Goal: Task Accomplishment & Management: Use online tool/utility

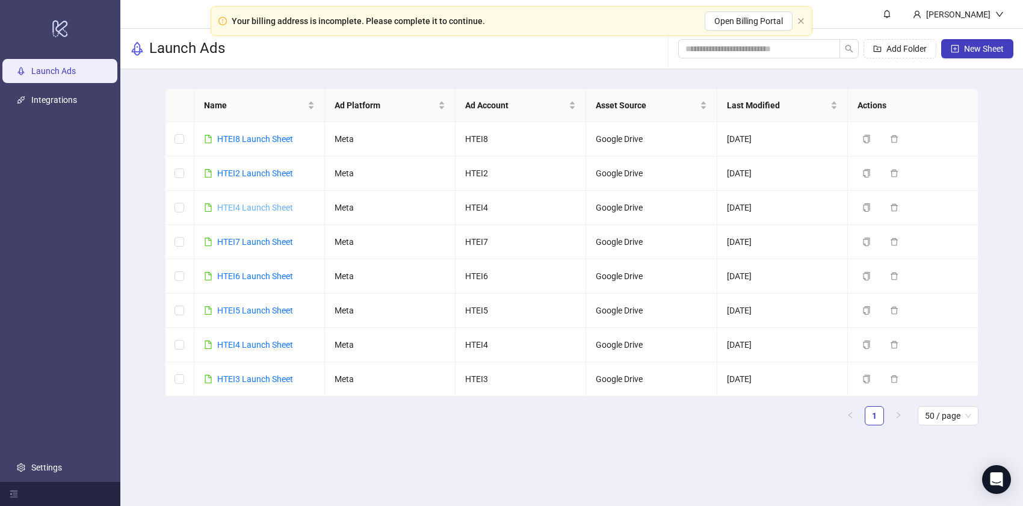
click at [250, 205] on link "HTEI4 Launch Sheet" at bounding box center [255, 208] width 76 height 10
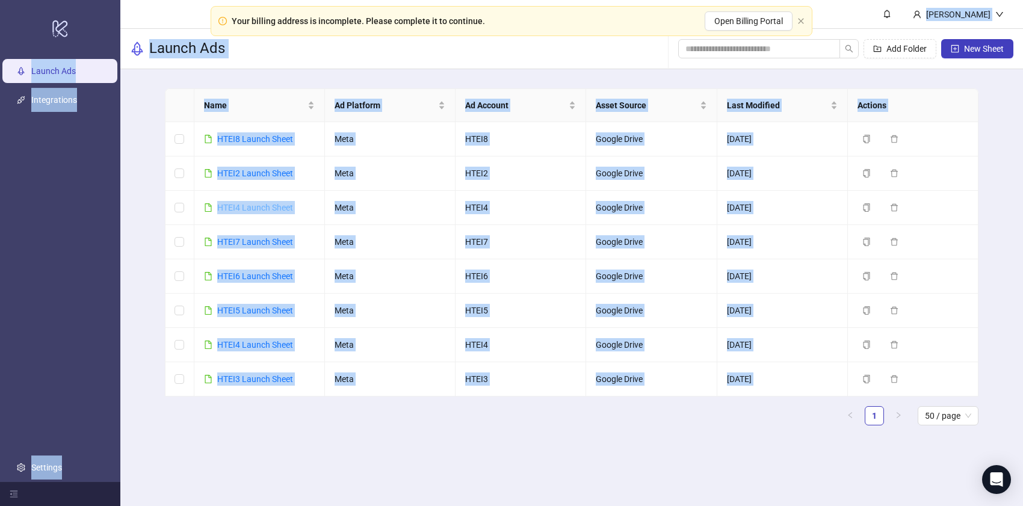
click at [250, 205] on div "logo/logo-mobile Launch Ads Integrations Settings Brook Hiddink Launch Ads Add …" at bounding box center [511, 253] width 1023 height 506
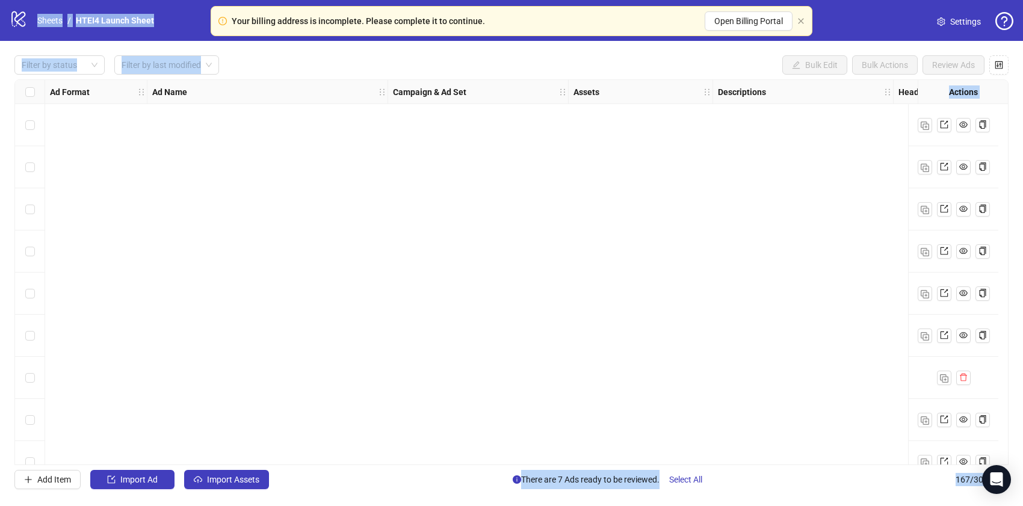
scroll to position [6676, 0]
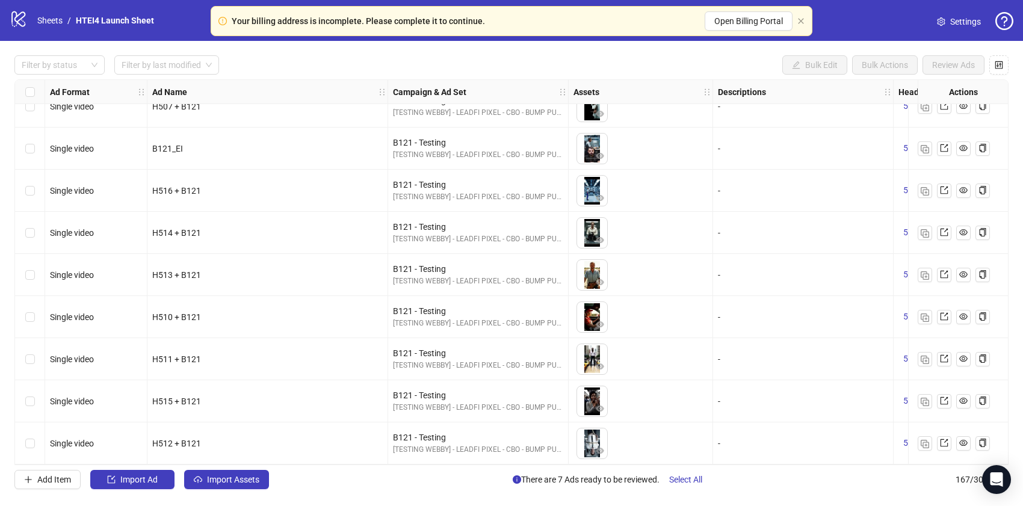
click at [322, 437] on div "H512 + B121" at bounding box center [267, 443] width 230 height 13
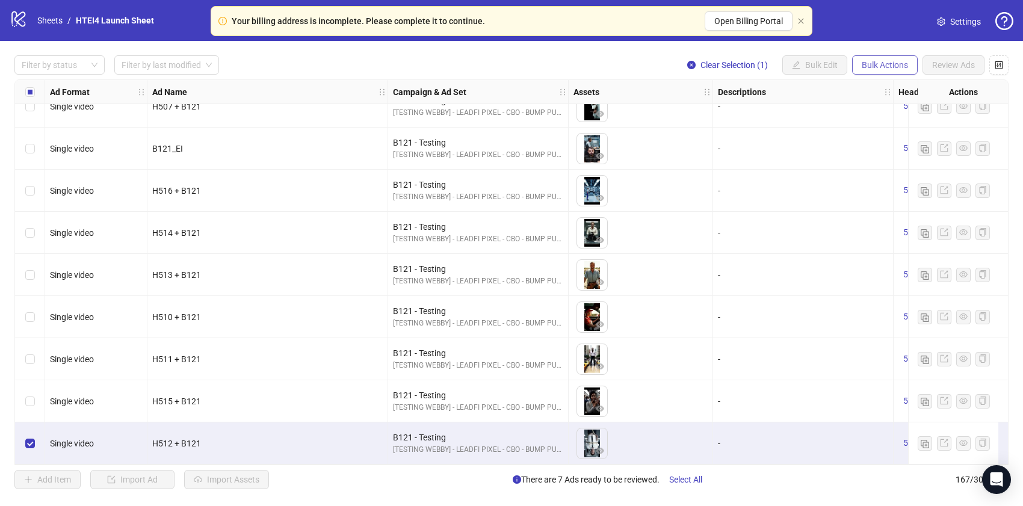
click at [887, 64] on span "Bulk Actions" at bounding box center [884, 65] width 46 height 10
click at [886, 131] on span "Duplicate with assets" at bounding box center [901, 127] width 82 height 13
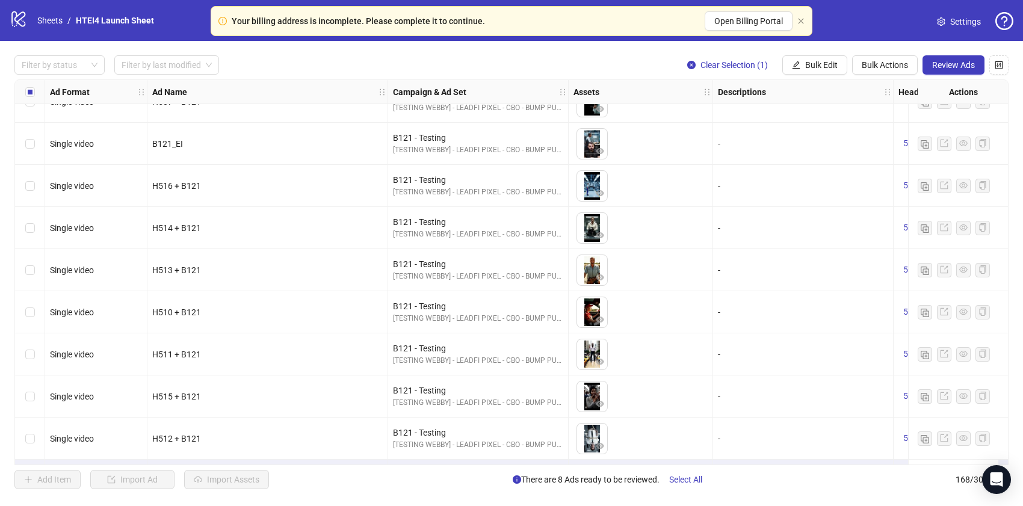
scroll to position [6718, 0]
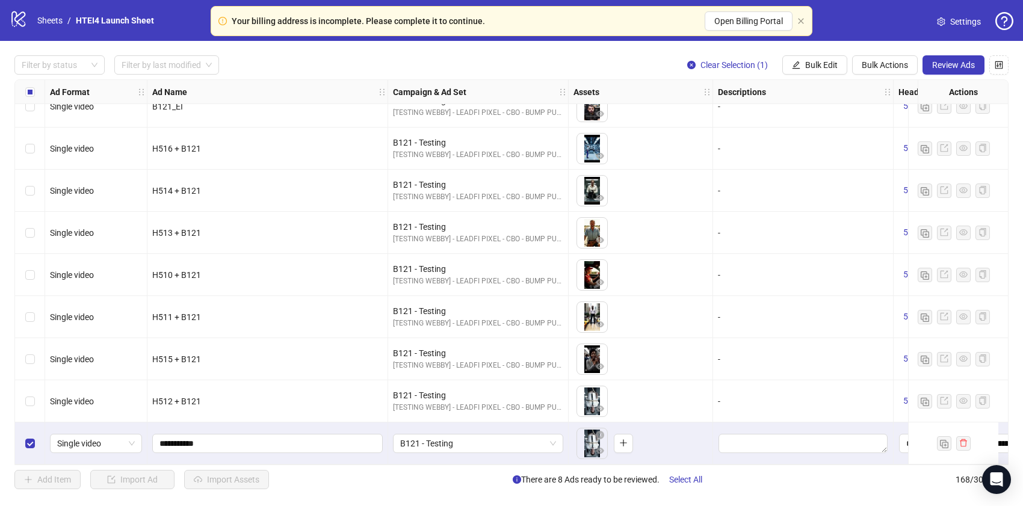
click at [35, 434] on div "Select row 168" at bounding box center [30, 443] width 30 height 42
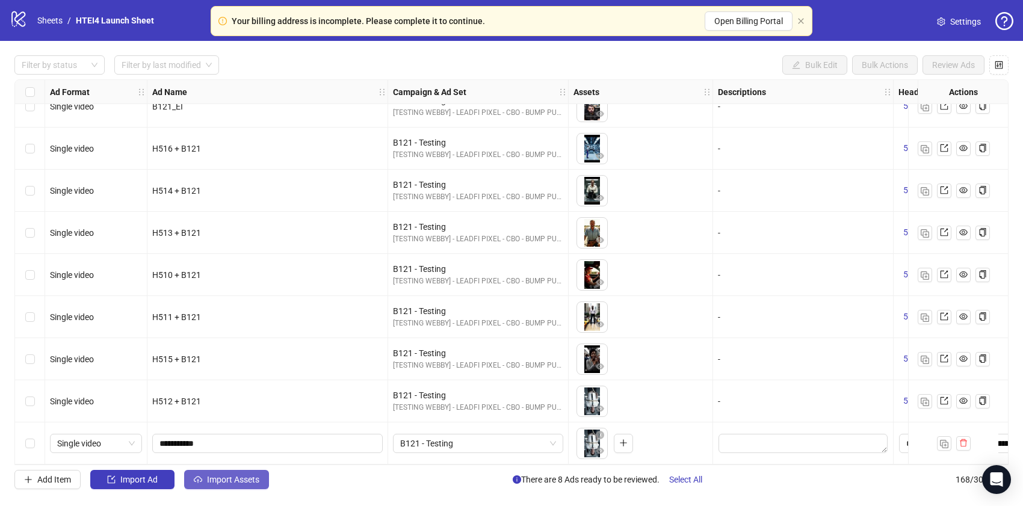
click at [254, 486] on button "Import Assets" at bounding box center [226, 479] width 85 height 19
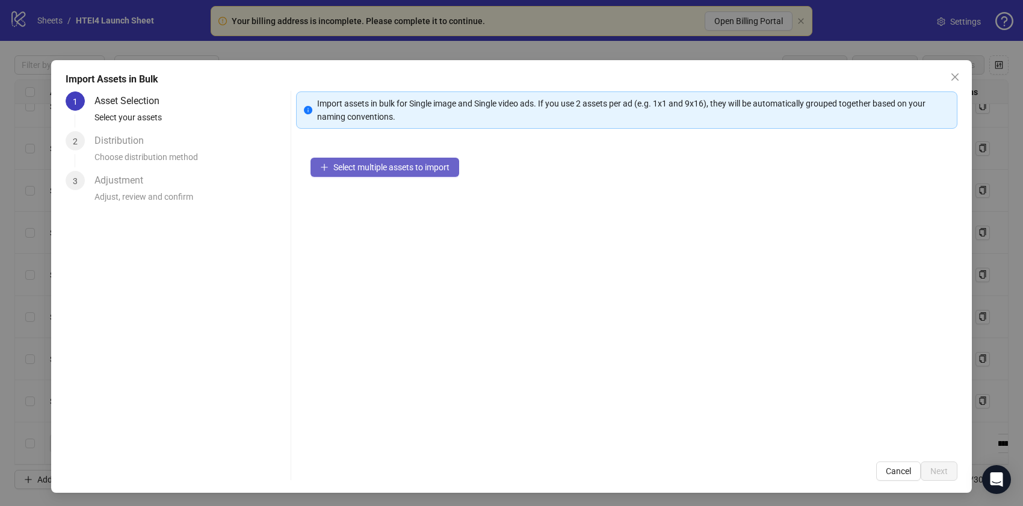
click at [419, 159] on button "Select multiple assets to import" at bounding box center [384, 167] width 149 height 19
click at [398, 171] on span "Select multiple assets to import" at bounding box center [391, 167] width 116 height 10
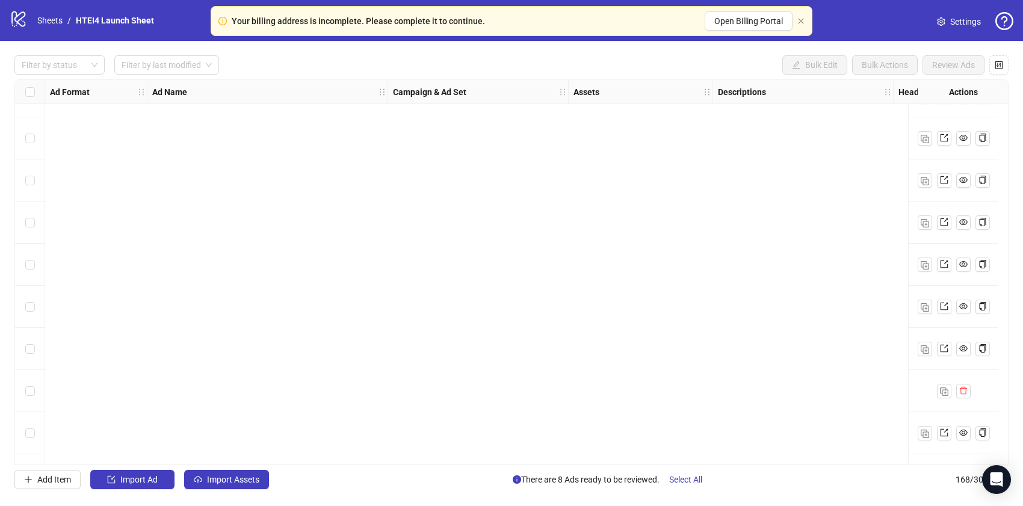
scroll to position [6718, 0]
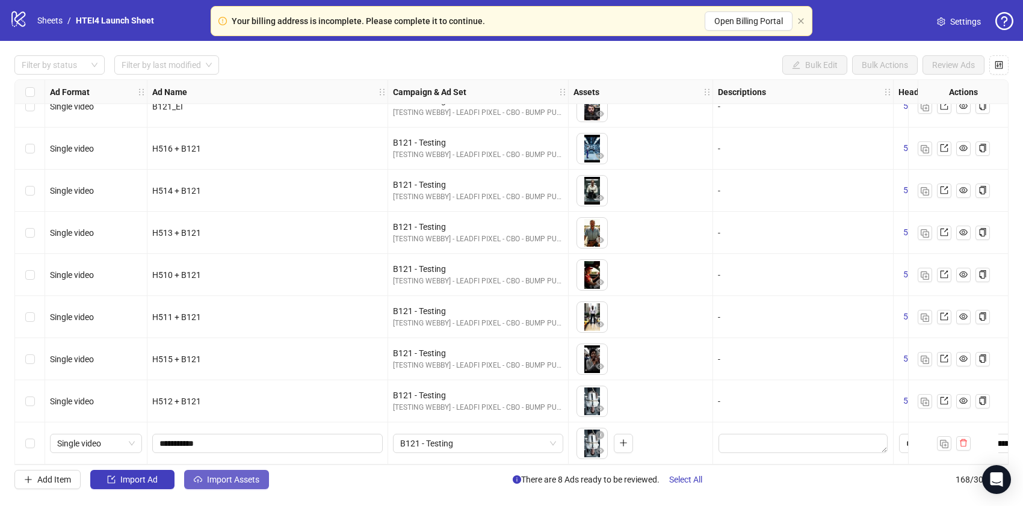
click at [218, 479] on span "Import Assets" at bounding box center [233, 480] width 52 height 10
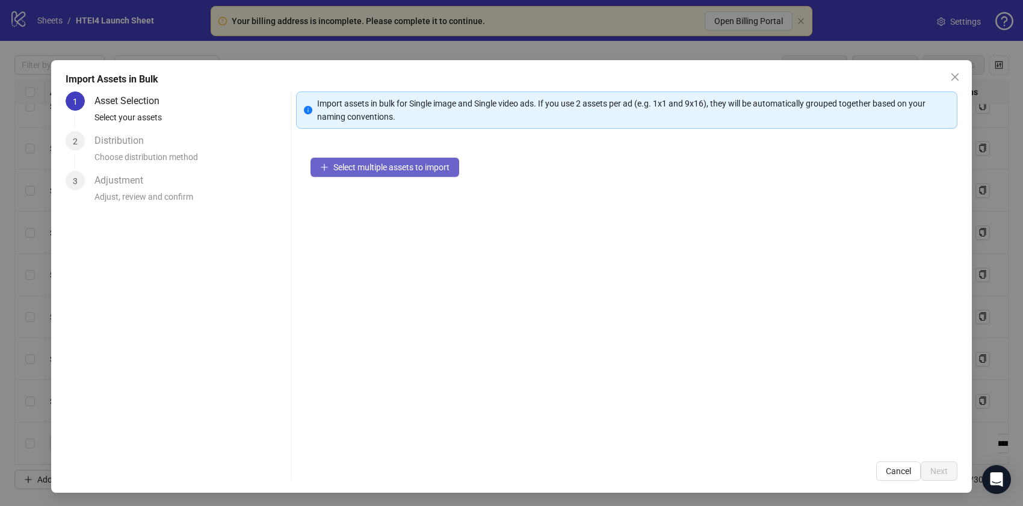
click at [393, 164] on span "Select multiple assets to import" at bounding box center [391, 167] width 116 height 10
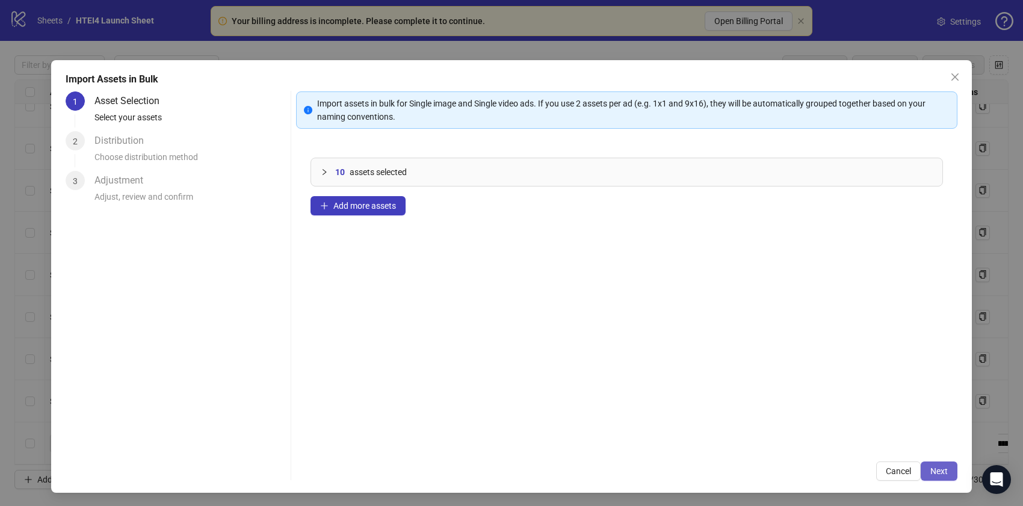
click at [944, 473] on span "Next" at bounding box center [938, 471] width 17 height 10
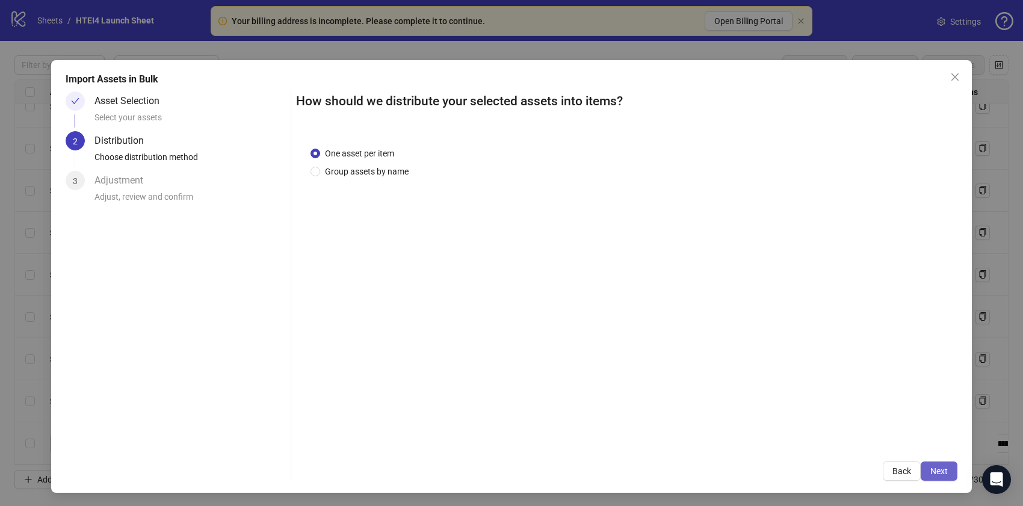
drag, startPoint x: 918, startPoint y: 461, endPoint x: 941, endPoint y: 480, distance: 30.3
click at [942, 480] on div "Back Next" at bounding box center [626, 470] width 661 height 19
click at [941, 480] on button "Next" at bounding box center [938, 470] width 37 height 19
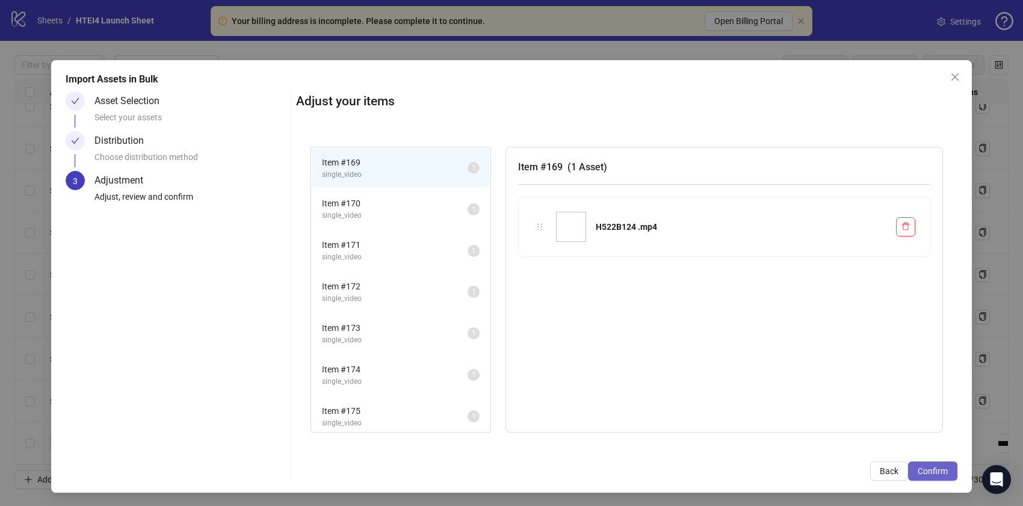
click at [942, 476] on button "Confirm" at bounding box center [932, 470] width 49 height 19
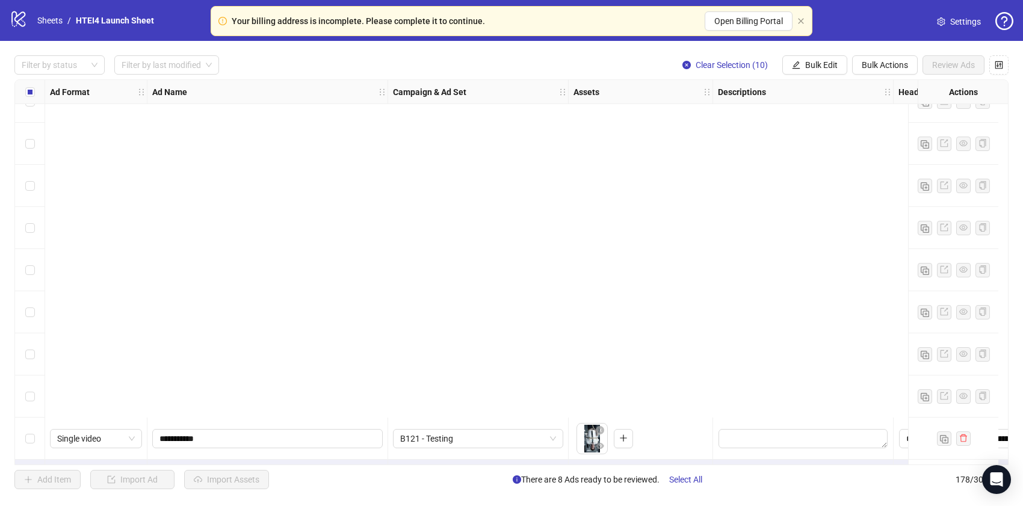
scroll to position [7139, 0]
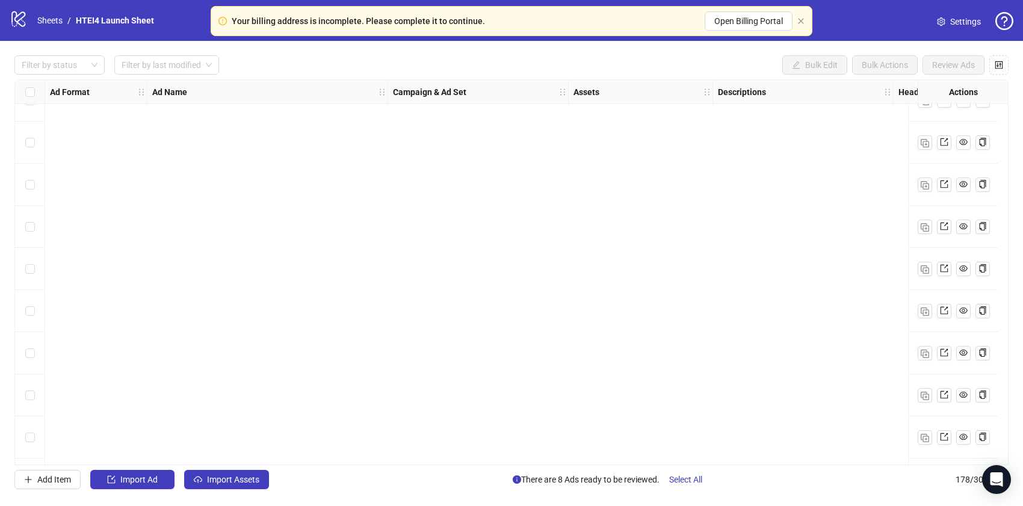
scroll to position [7139, 0]
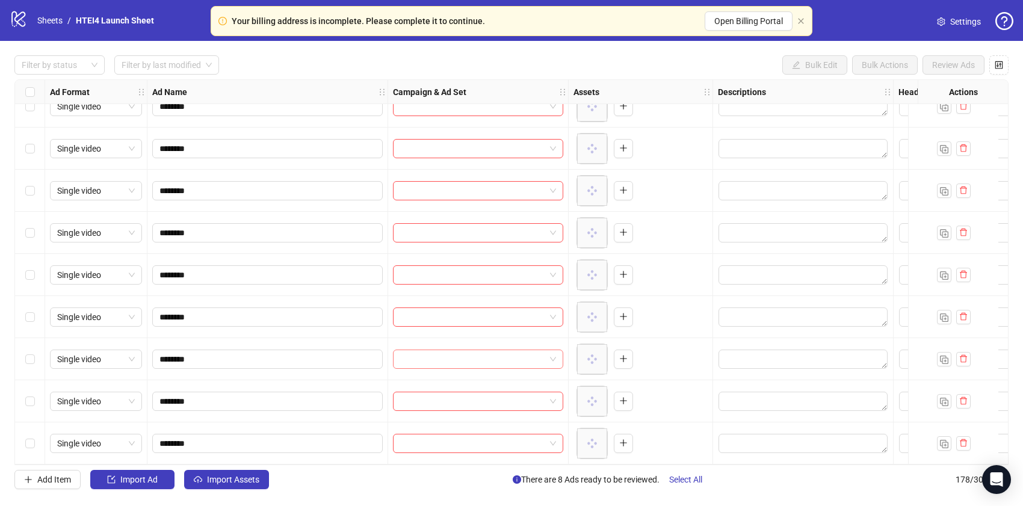
click at [490, 350] on input "search" at bounding box center [472, 359] width 145 height 18
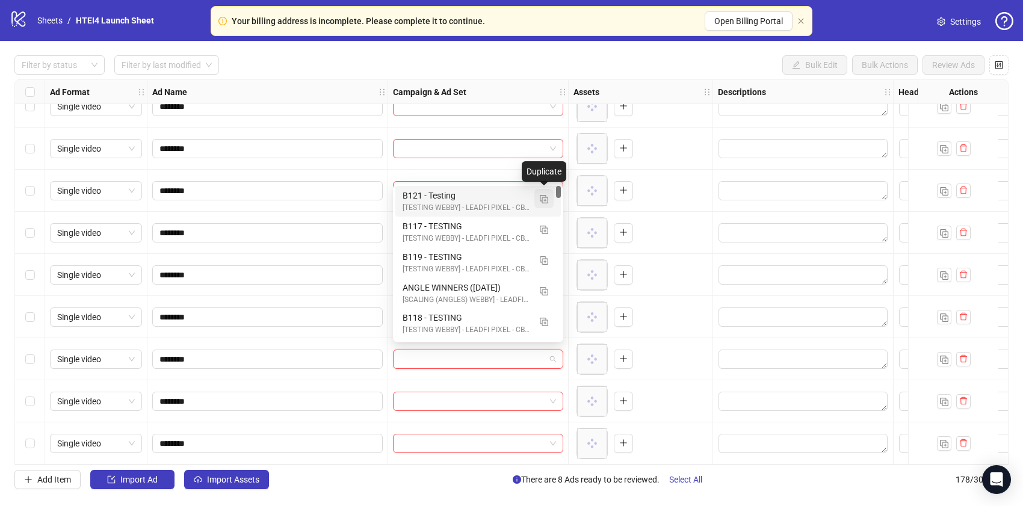
click at [549, 201] on button "button" at bounding box center [543, 198] width 19 height 19
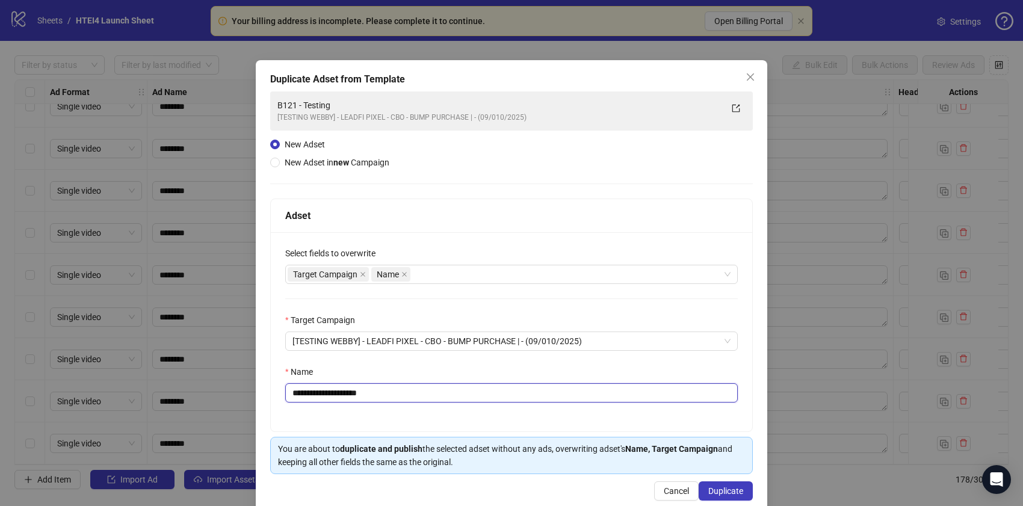
click at [310, 394] on input "**********" at bounding box center [511, 392] width 452 height 19
drag, startPoint x: 393, startPoint y: 396, endPoint x: 414, endPoint y: 396, distance: 20.5
click at [411, 396] on input "**********" at bounding box center [511, 392] width 452 height 19
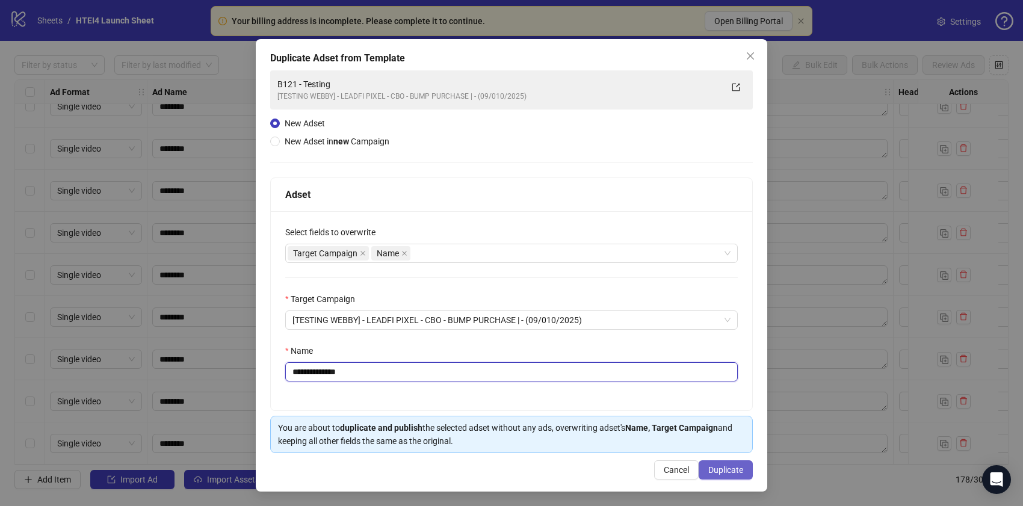
type input "**********"
click at [712, 466] on span "Duplicate" at bounding box center [725, 470] width 35 height 10
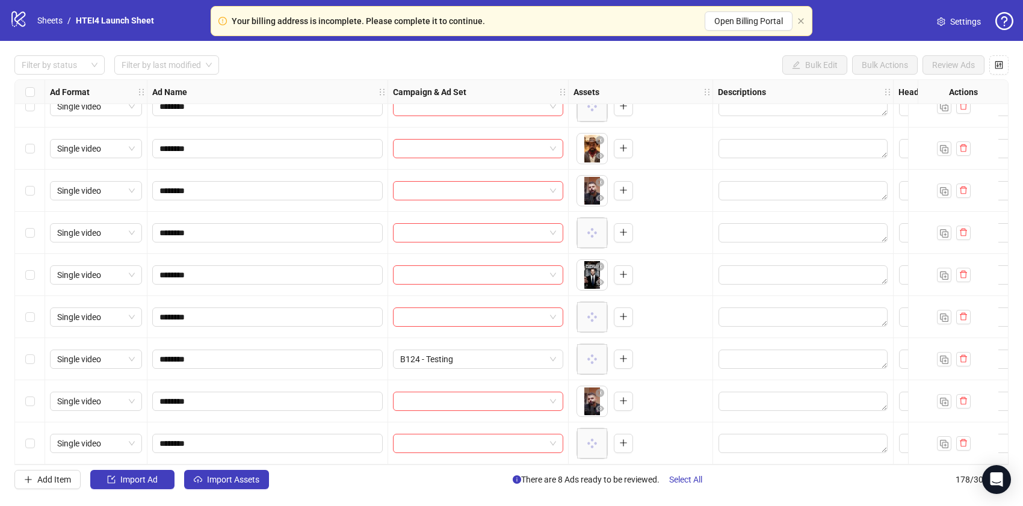
click at [42, 434] on div "Select row 178" at bounding box center [30, 443] width 30 height 42
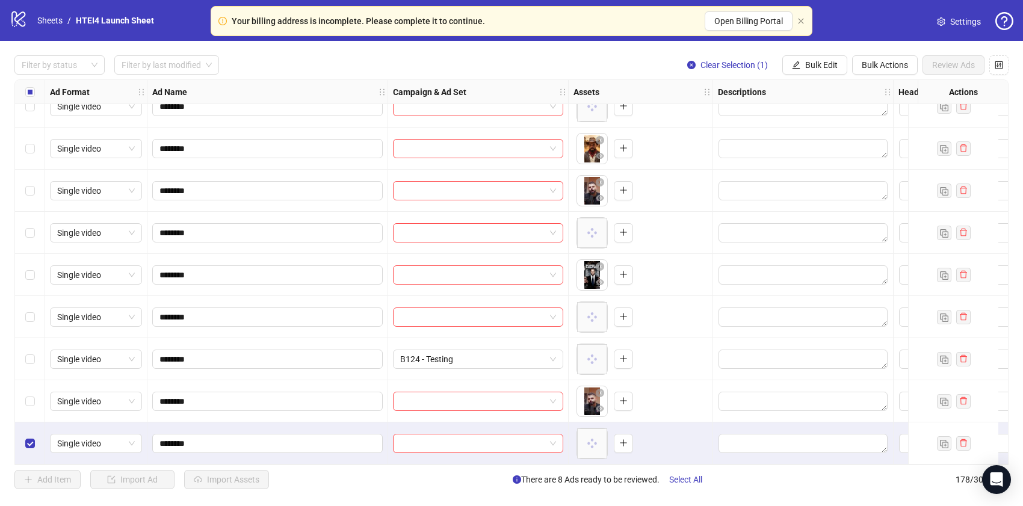
click at [24, 396] on div "Select row 177" at bounding box center [30, 401] width 30 height 42
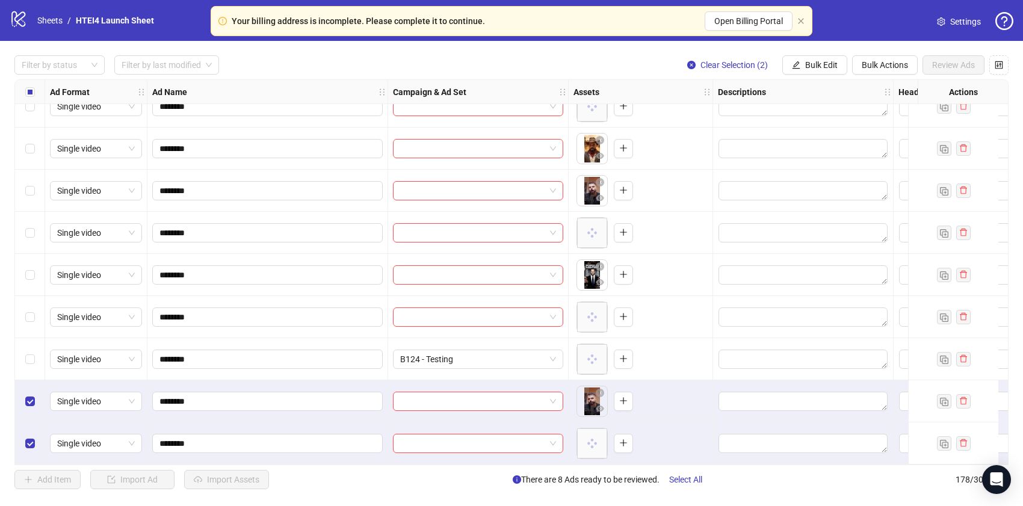
click at [28, 365] on div "Select row 176" at bounding box center [30, 359] width 30 height 42
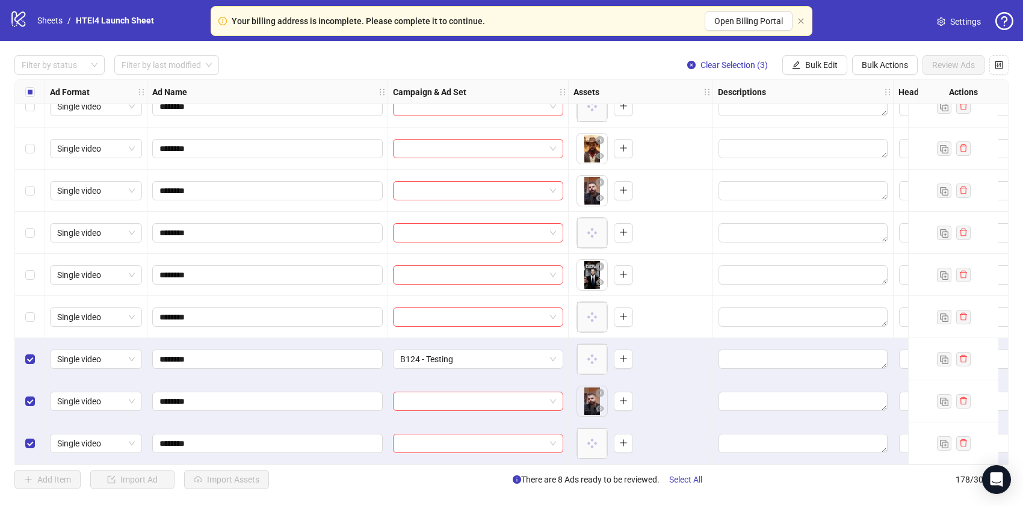
click at [28, 303] on div "Select row 175" at bounding box center [30, 317] width 30 height 42
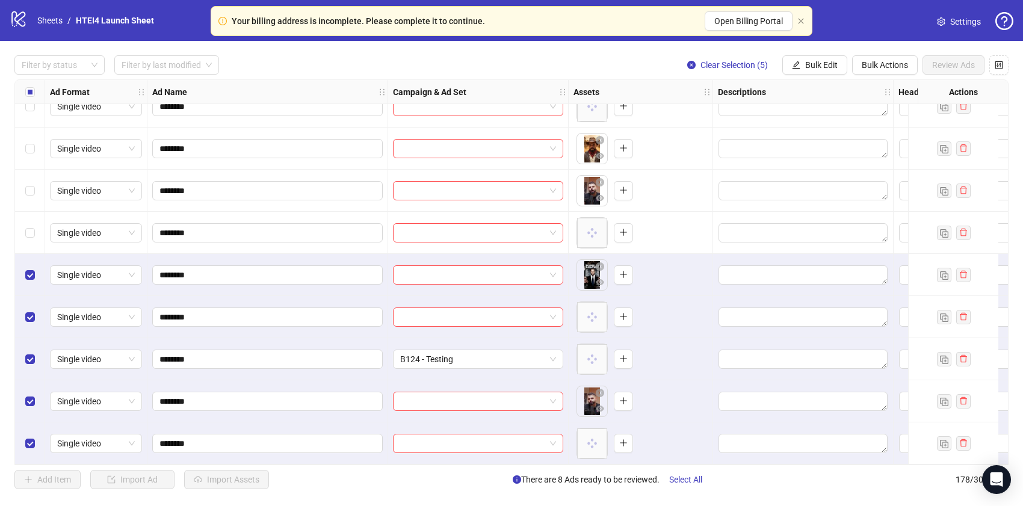
click at [30, 218] on div "Select row 173" at bounding box center [30, 233] width 30 height 42
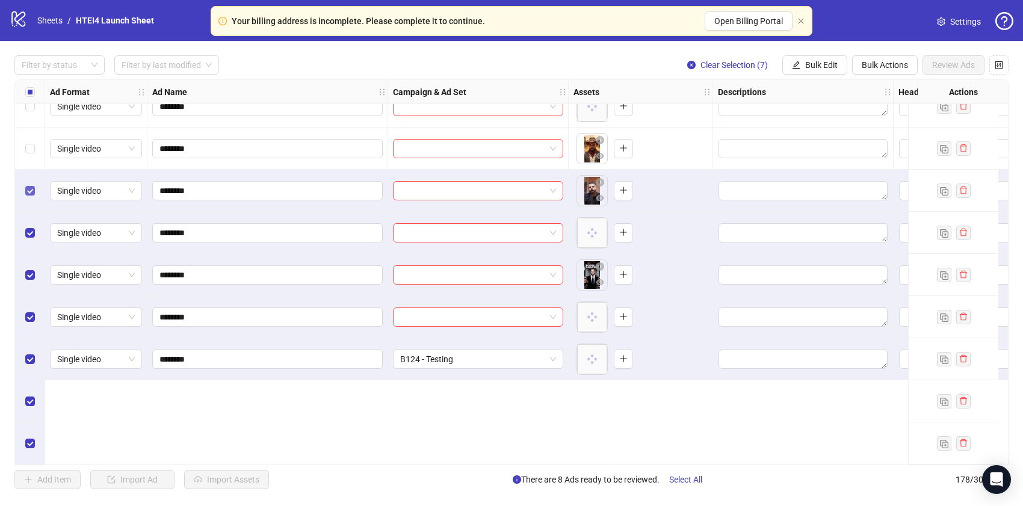
scroll to position [6997, 0]
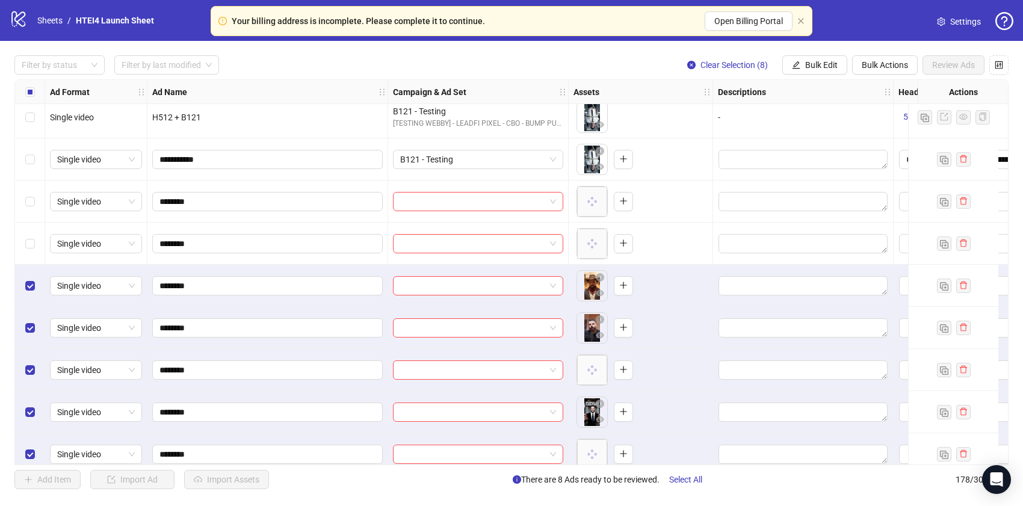
click at [33, 232] on div "Select row 170" at bounding box center [30, 244] width 30 height 42
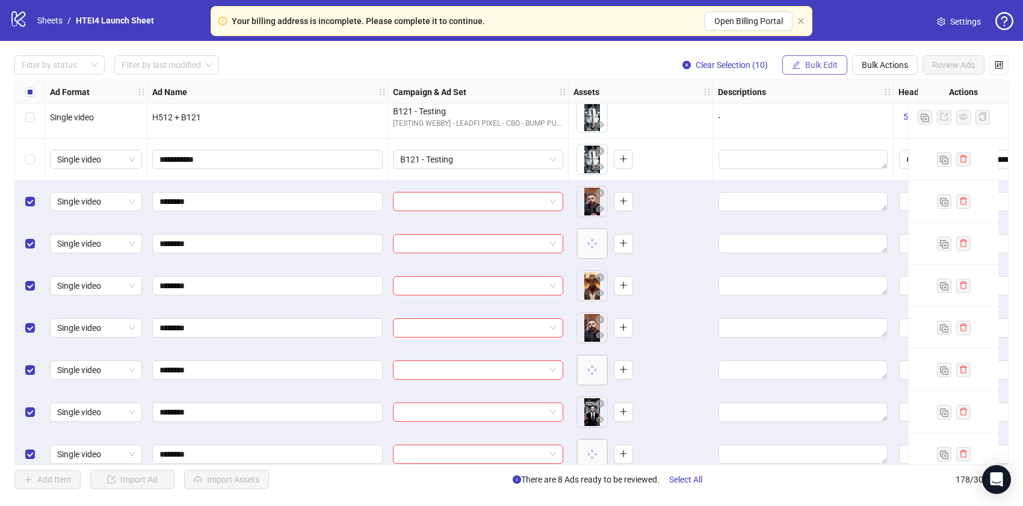
click at [811, 68] on span "Bulk Edit" at bounding box center [821, 65] width 32 height 10
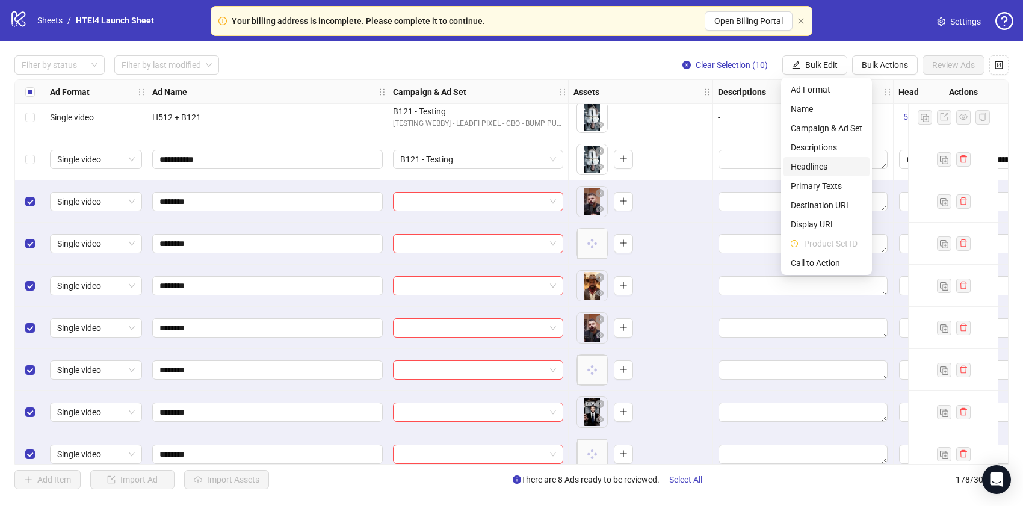
click at [814, 164] on span "Headlines" at bounding box center [826, 166] width 72 height 13
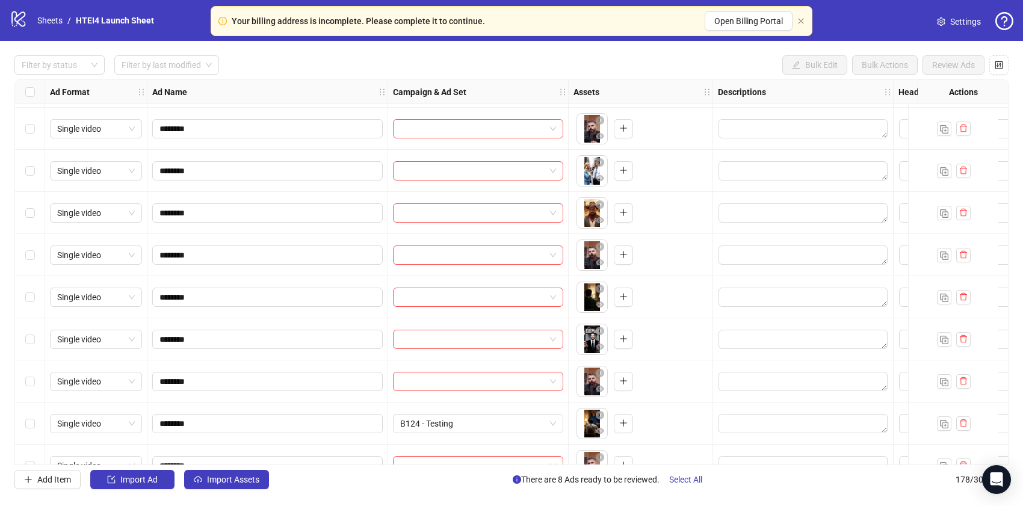
scroll to position [7139, 0]
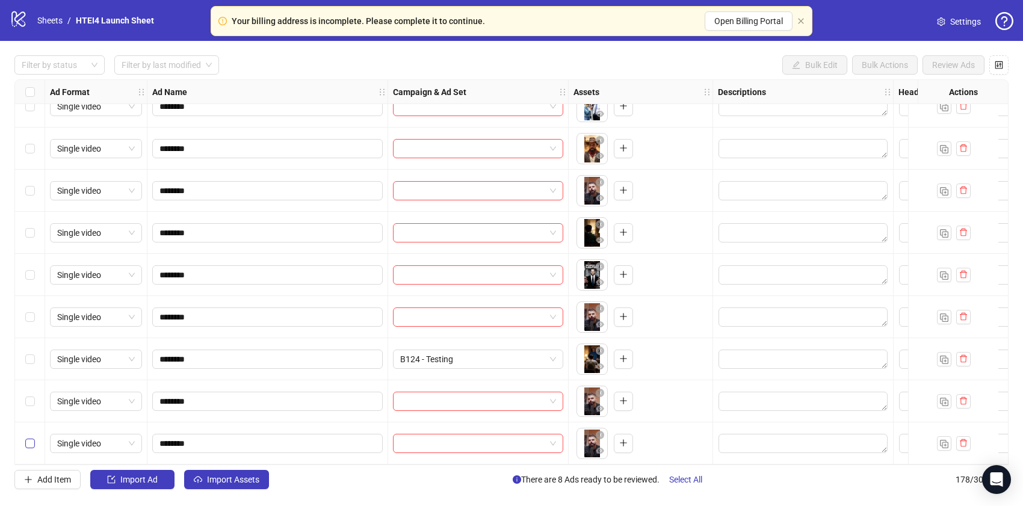
click at [33, 437] on label "Select row 178" at bounding box center [30, 443] width 10 height 13
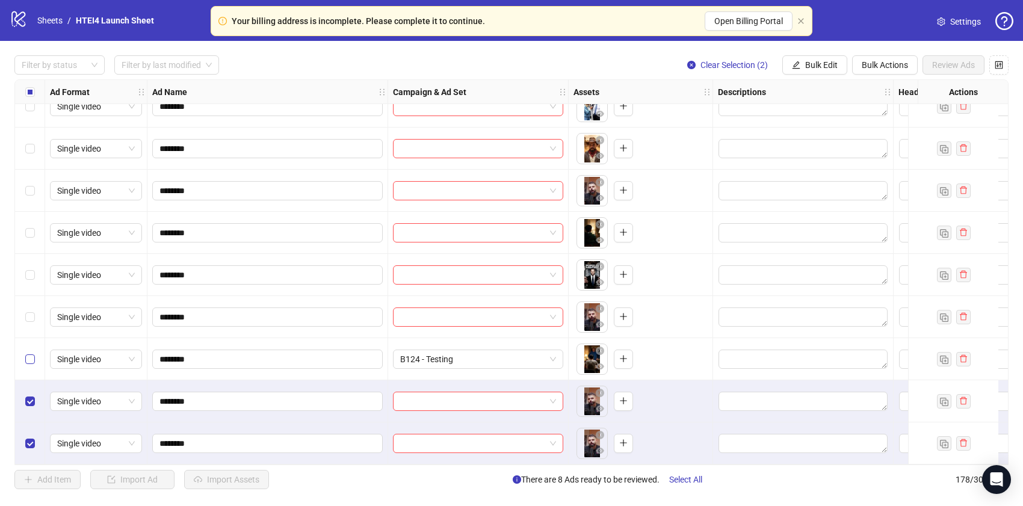
click at [33, 360] on label "Select row 176" at bounding box center [30, 358] width 10 height 13
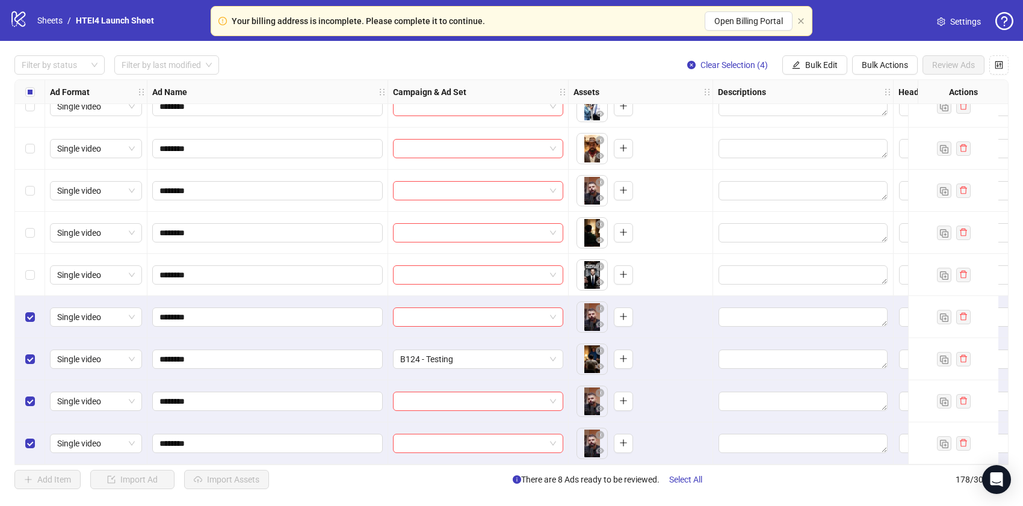
click at [33, 254] on div "Select row 174" at bounding box center [30, 275] width 30 height 42
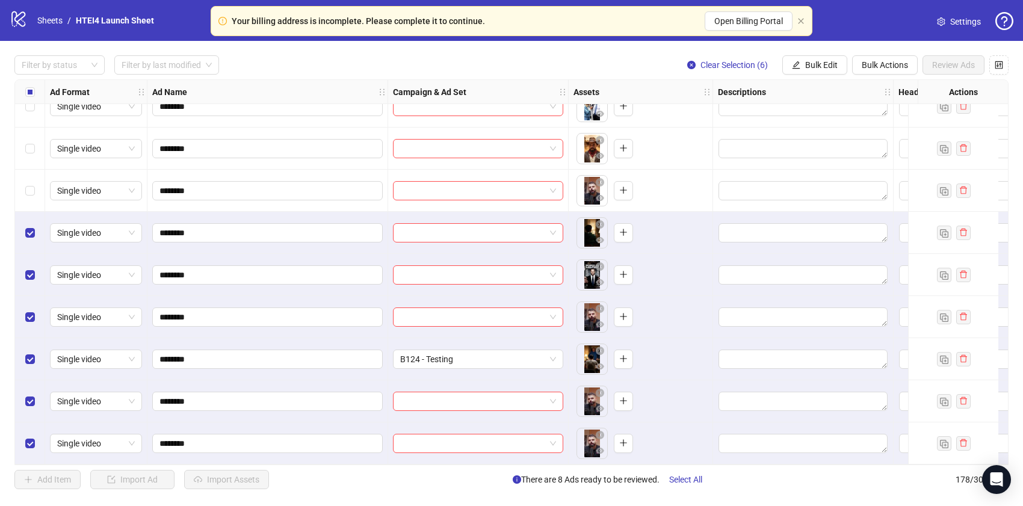
click at [32, 194] on div "Select row 172" at bounding box center [30, 191] width 30 height 42
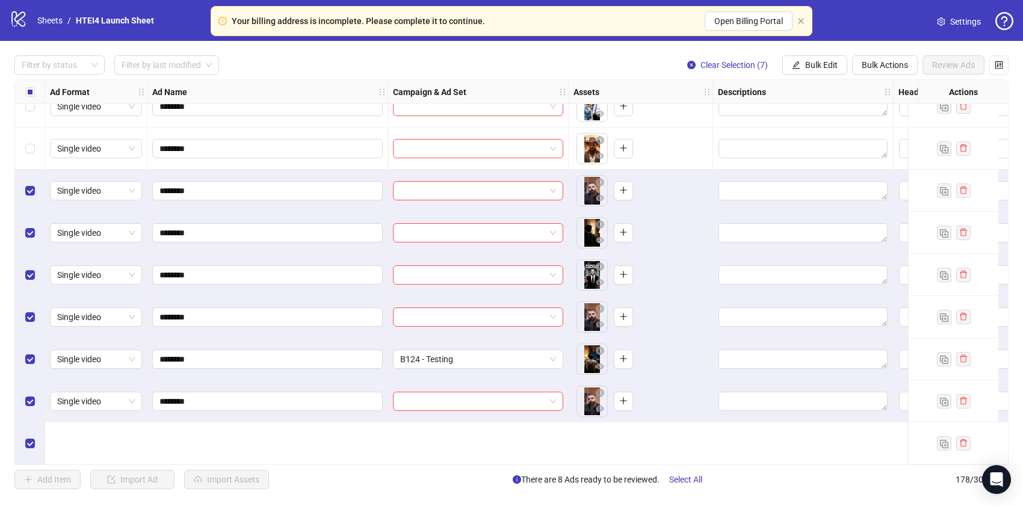
scroll to position [7033, 0]
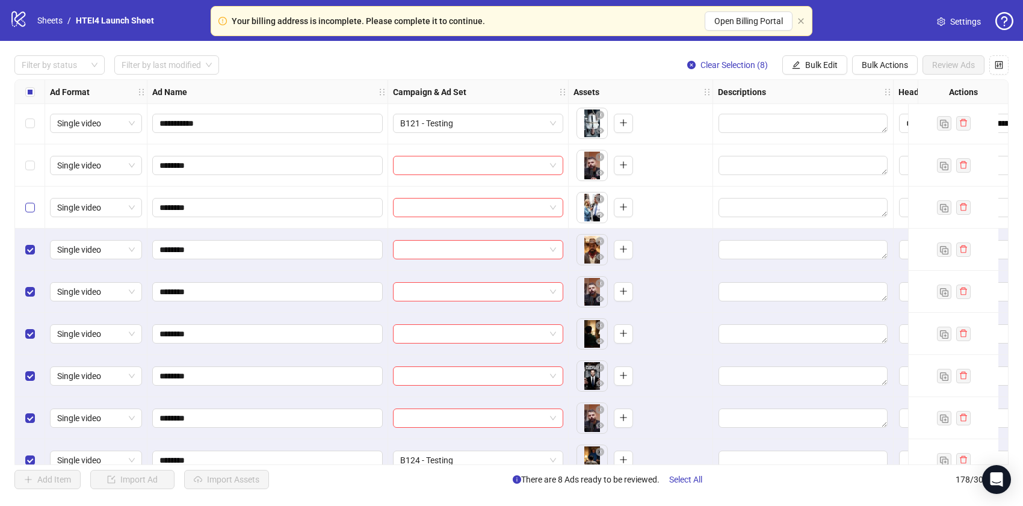
click at [29, 201] on label "Select row 170" at bounding box center [30, 207] width 10 height 13
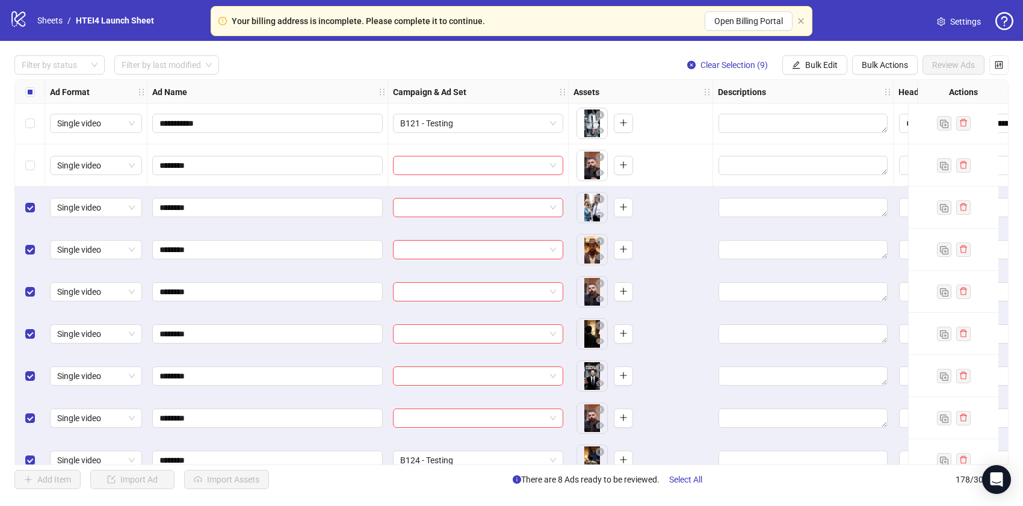
click at [29, 191] on div "Select row 170" at bounding box center [30, 207] width 30 height 42
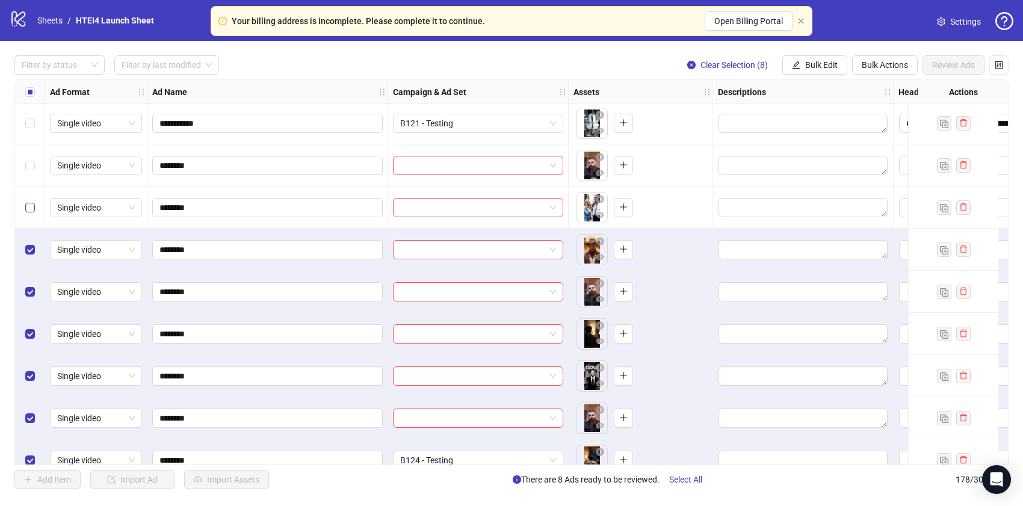
click at [29, 201] on label "Select row 170" at bounding box center [30, 207] width 10 height 13
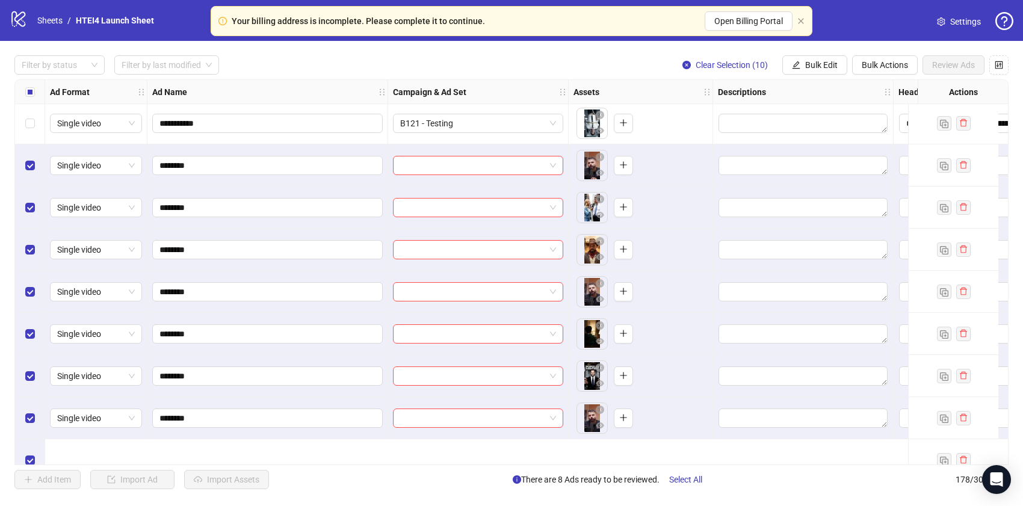
scroll to position [6946, 0]
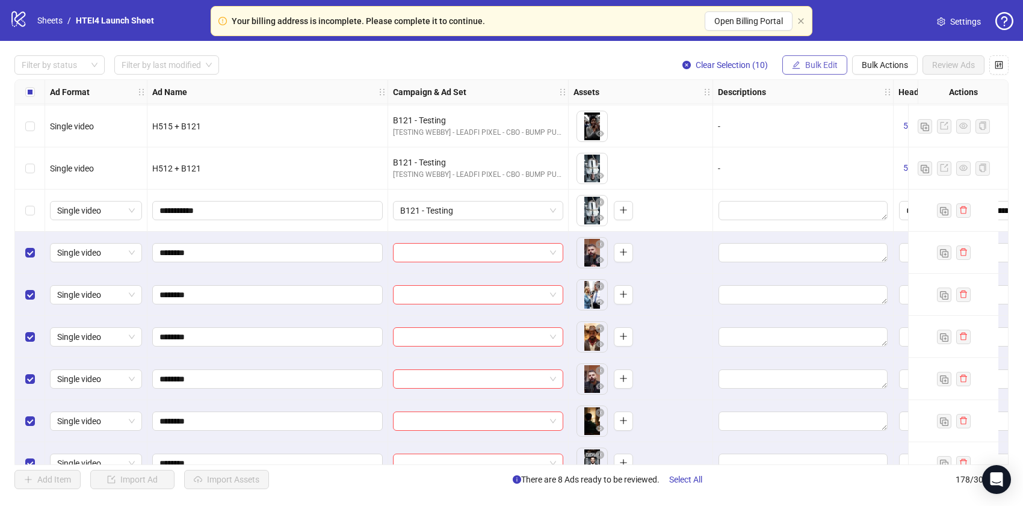
click at [807, 62] on span "Bulk Edit" at bounding box center [821, 65] width 32 height 10
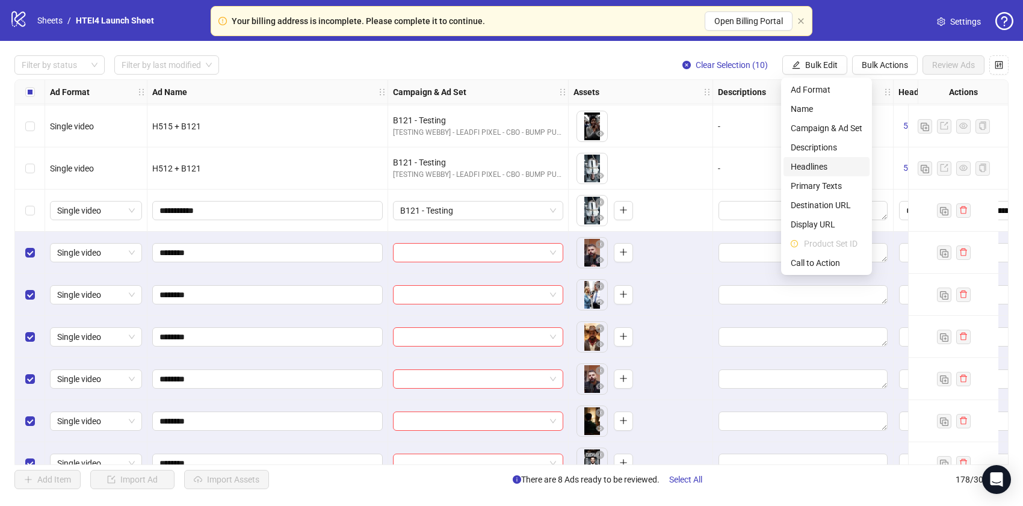
click at [823, 167] on span "Headlines" at bounding box center [826, 166] width 72 height 13
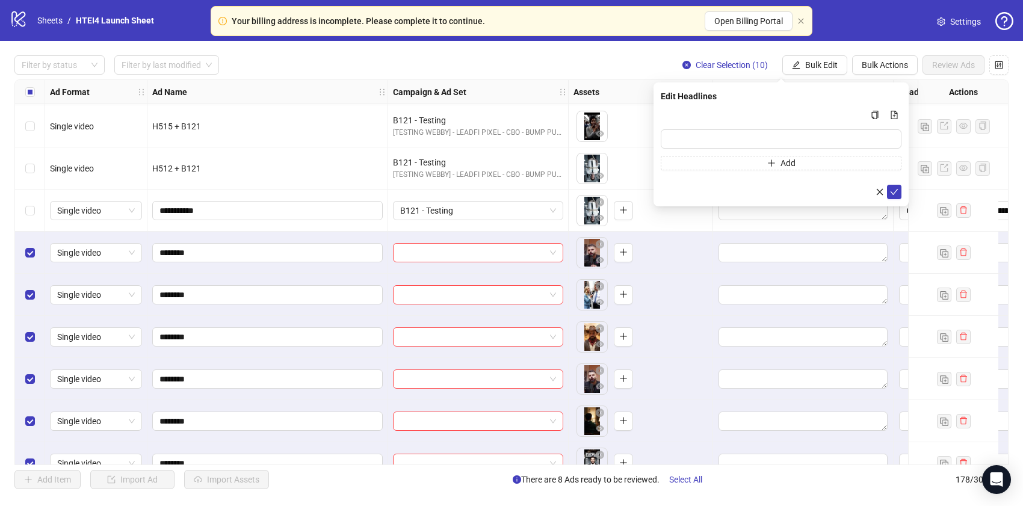
click at [36, 208] on div "Select row 168" at bounding box center [30, 210] width 30 height 42
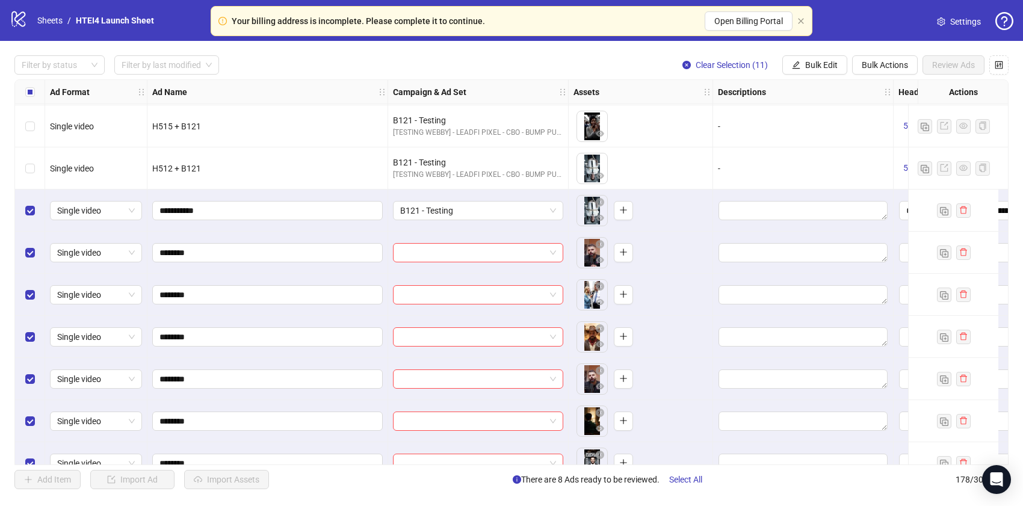
scroll to position [6946, 354]
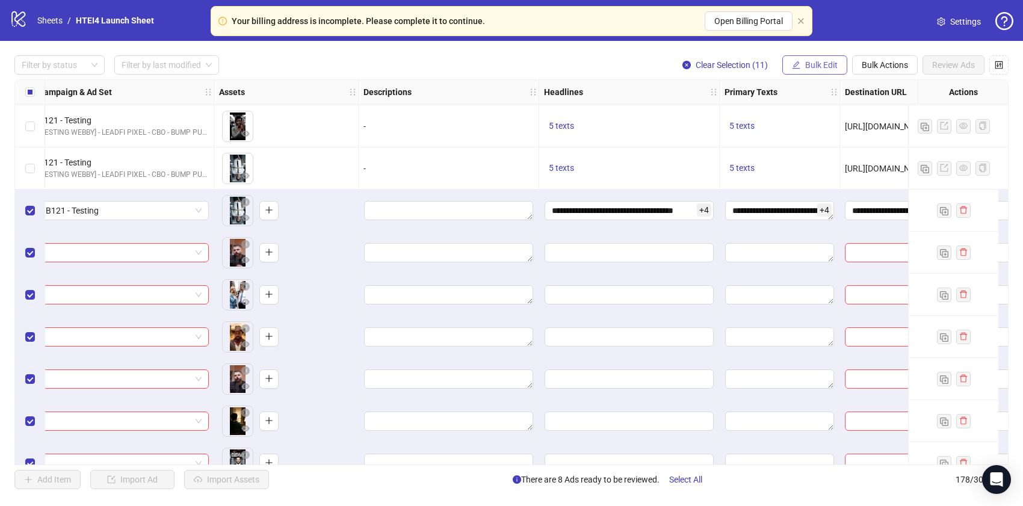
click at [814, 59] on button "Bulk Edit" at bounding box center [814, 64] width 65 height 19
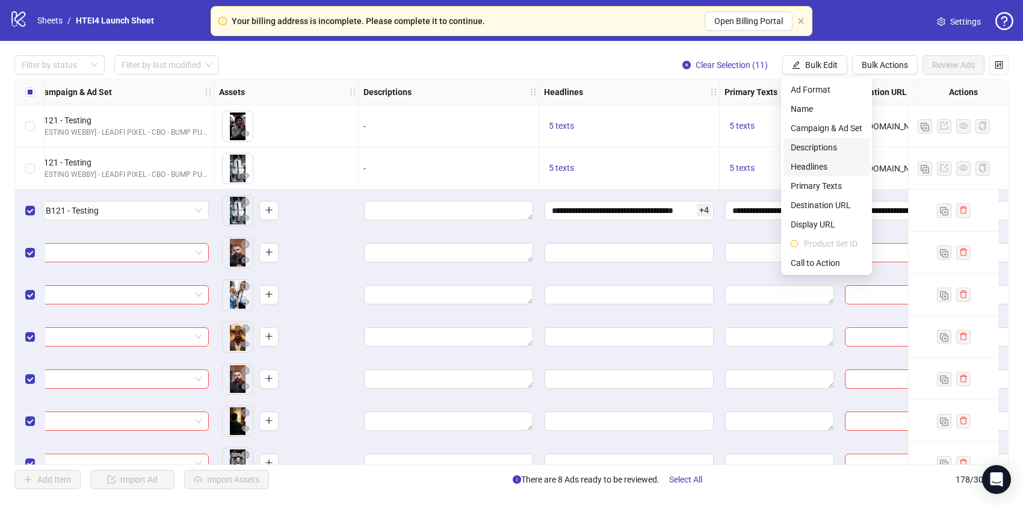
click at [820, 164] on span "Headlines" at bounding box center [826, 166] width 72 height 13
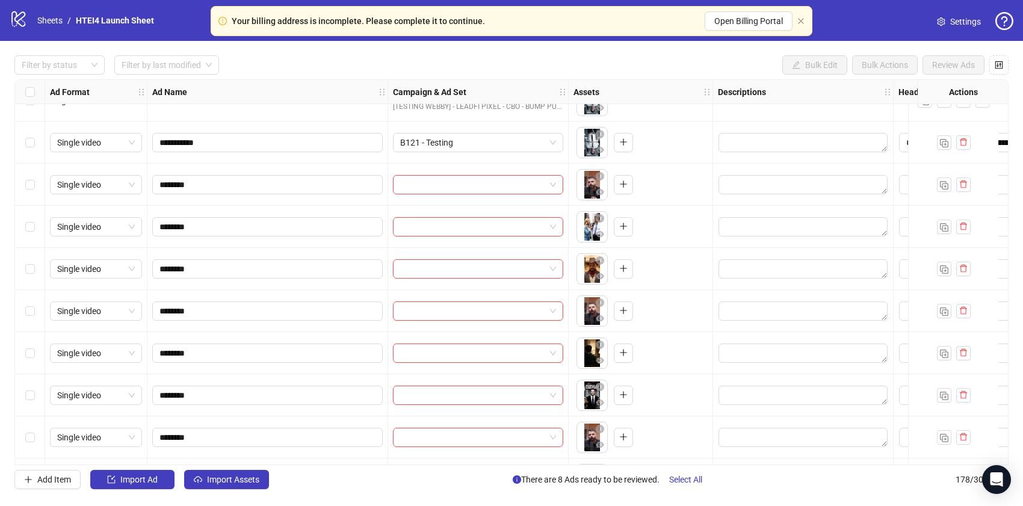
scroll to position [6967, 0]
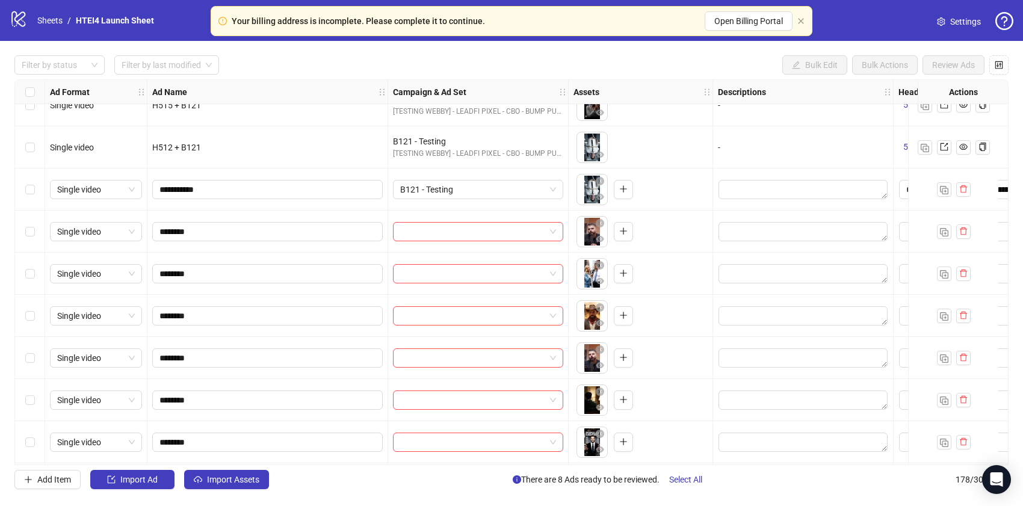
click at [33, 197] on div "Select row 168" at bounding box center [30, 189] width 30 height 42
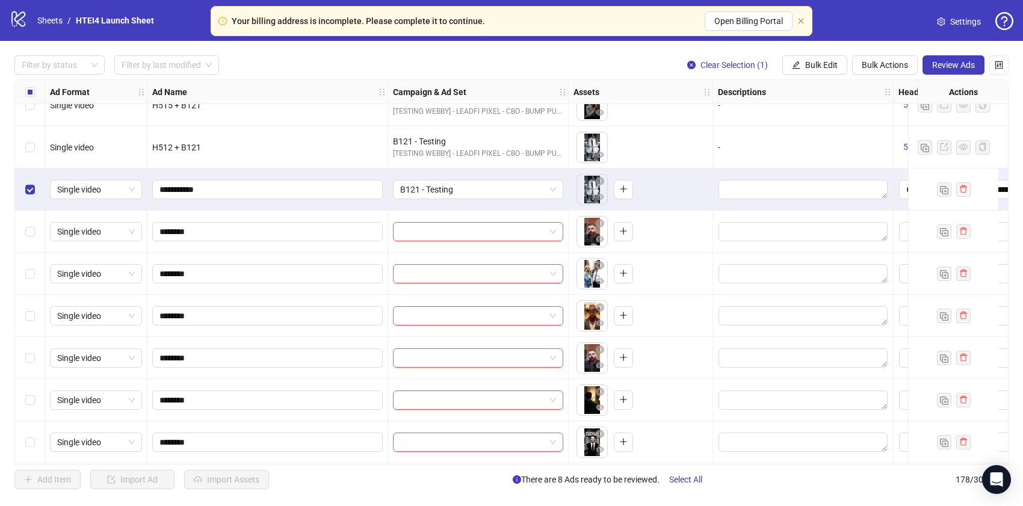
click at [33, 215] on div "Select row 169" at bounding box center [30, 232] width 30 height 42
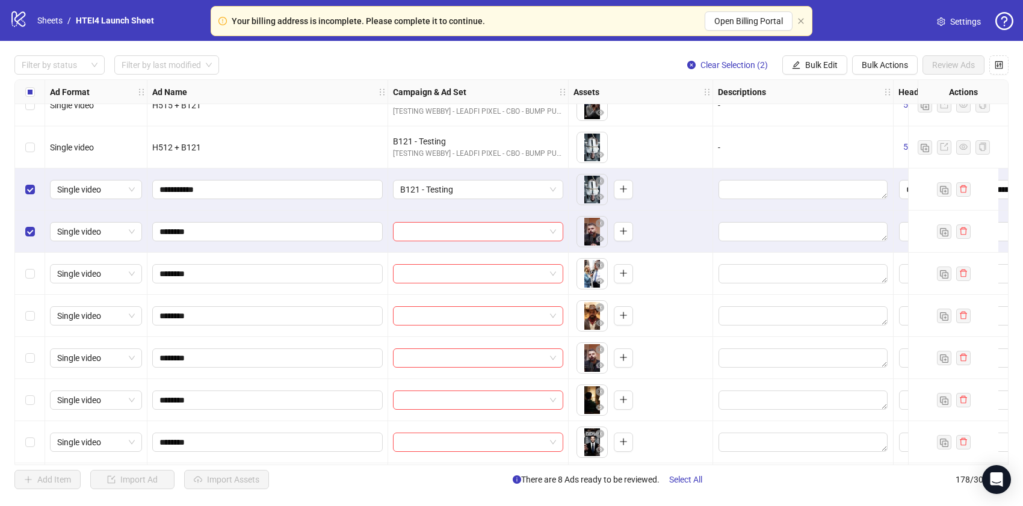
click at [25, 263] on div "Select row 170" at bounding box center [30, 274] width 30 height 42
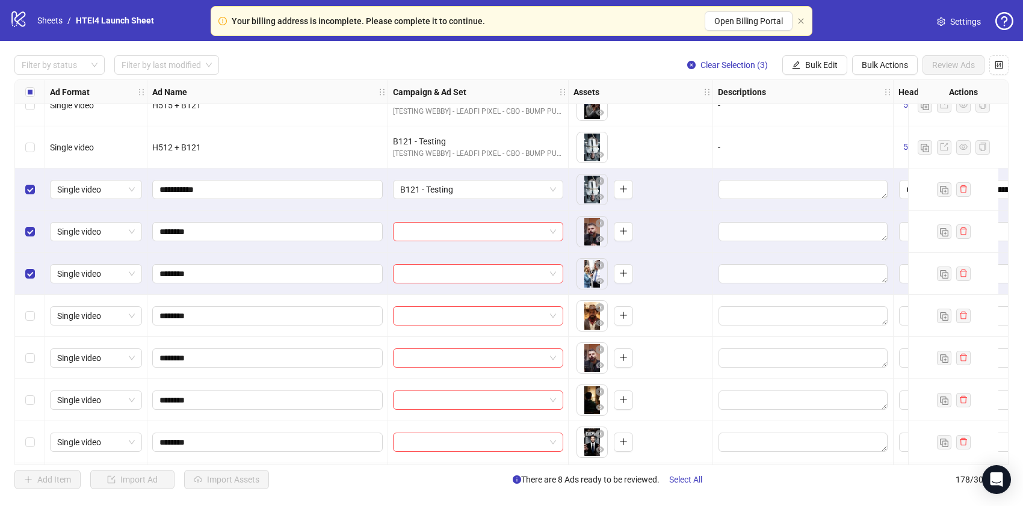
click at [36, 304] on div "Select row 171" at bounding box center [30, 316] width 30 height 42
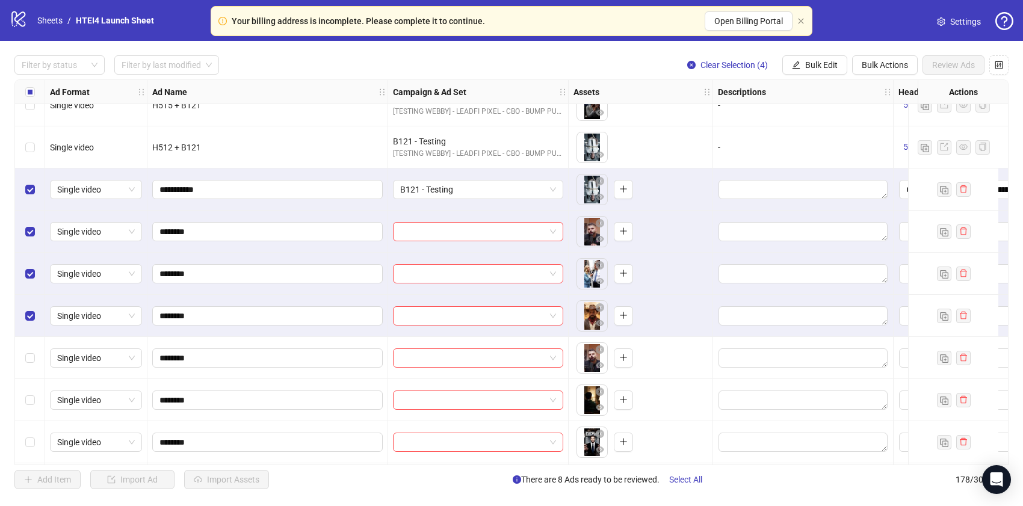
click at [28, 367] on div "Select row 172" at bounding box center [30, 358] width 30 height 42
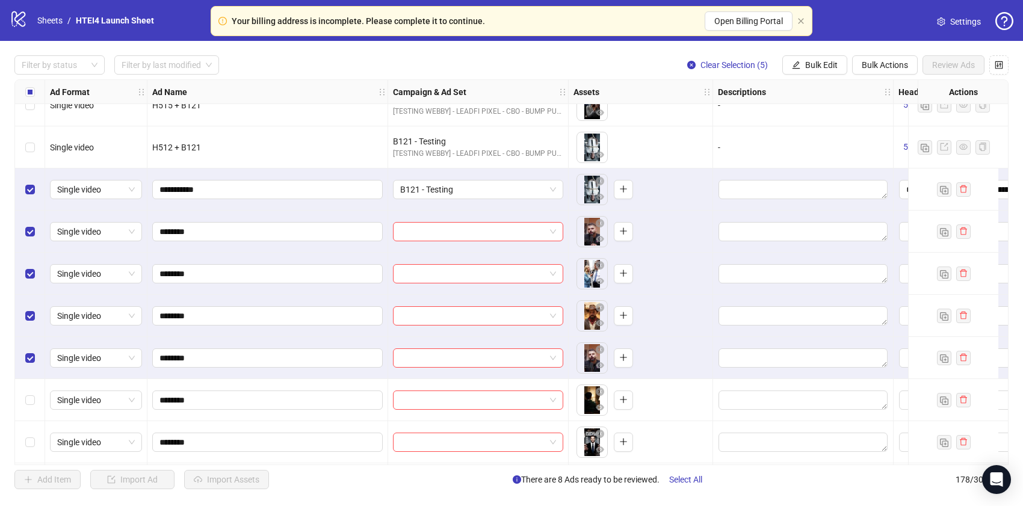
click at [28, 407] on div "Select row 173" at bounding box center [30, 400] width 30 height 42
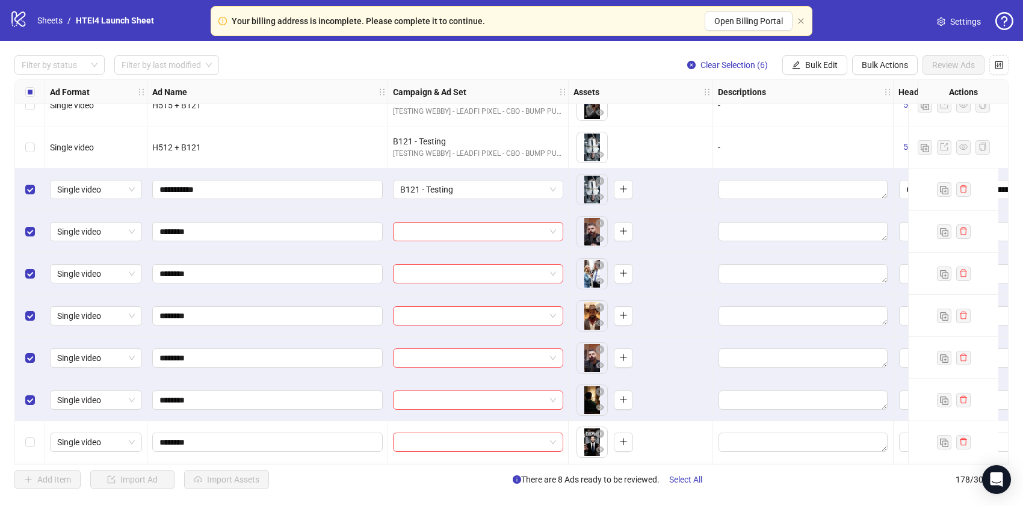
click at [33, 449] on div "Select row 174" at bounding box center [30, 442] width 30 height 42
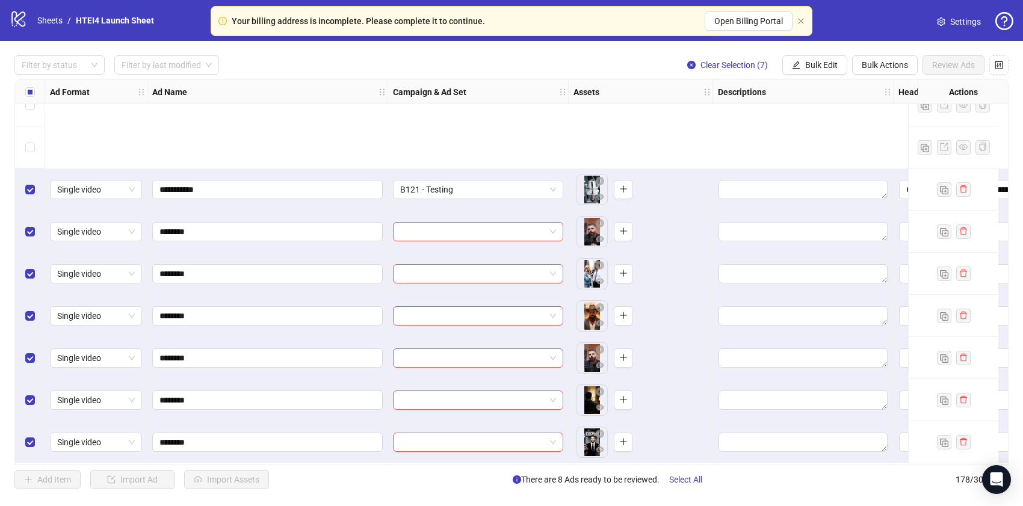
scroll to position [7139, 0]
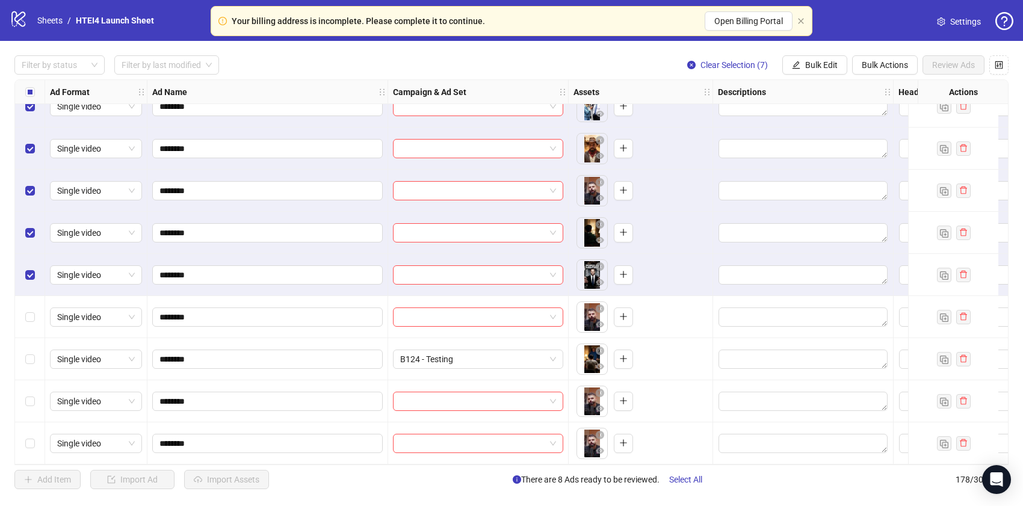
click at [38, 313] on div "Select row 175" at bounding box center [30, 317] width 30 height 42
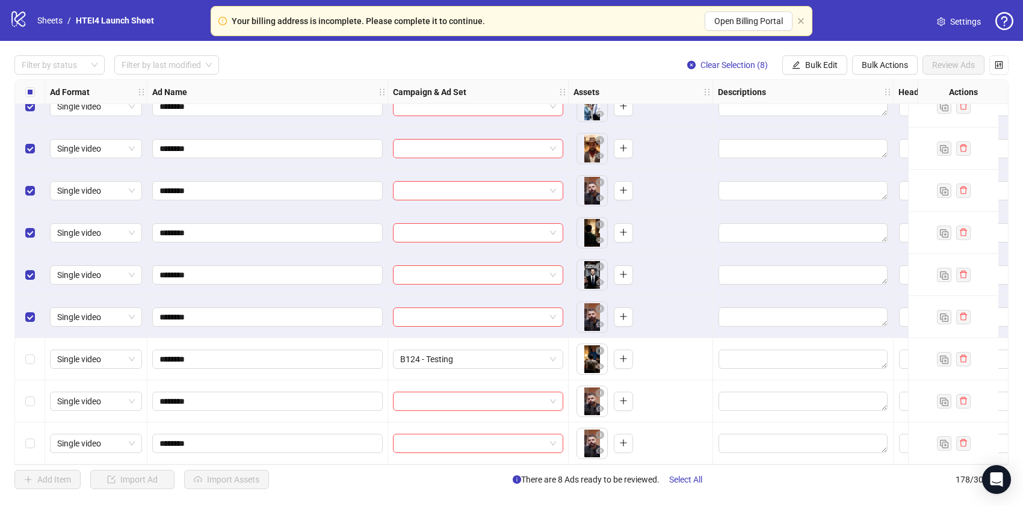
click at [36, 349] on div "Select row 176" at bounding box center [30, 359] width 30 height 42
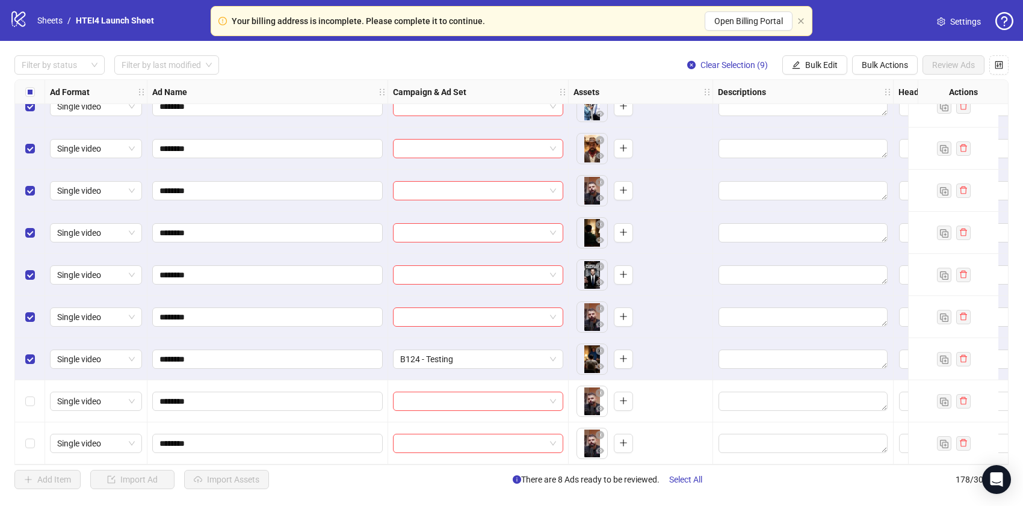
click at [36, 389] on div "Select row 177" at bounding box center [30, 401] width 30 height 42
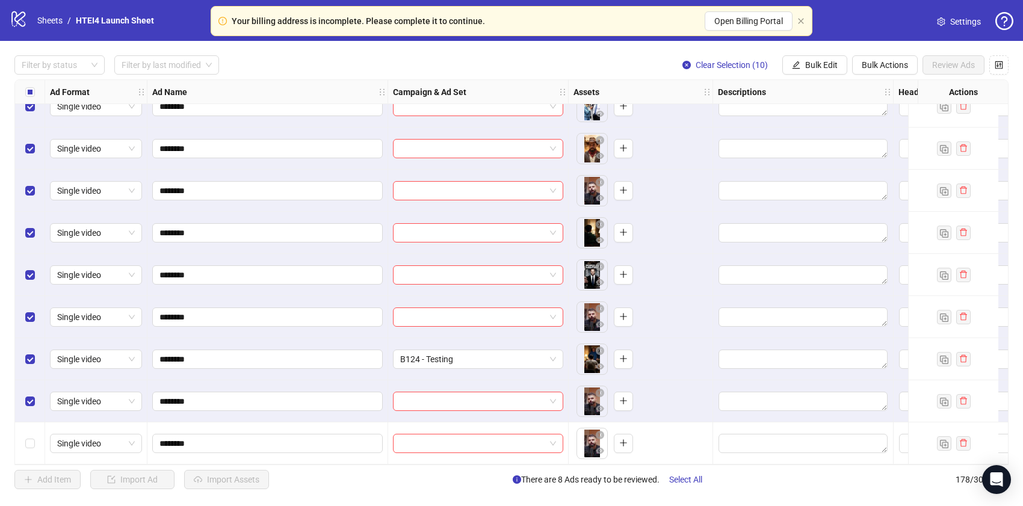
click at [36, 426] on div "Select row 178" at bounding box center [30, 443] width 30 height 42
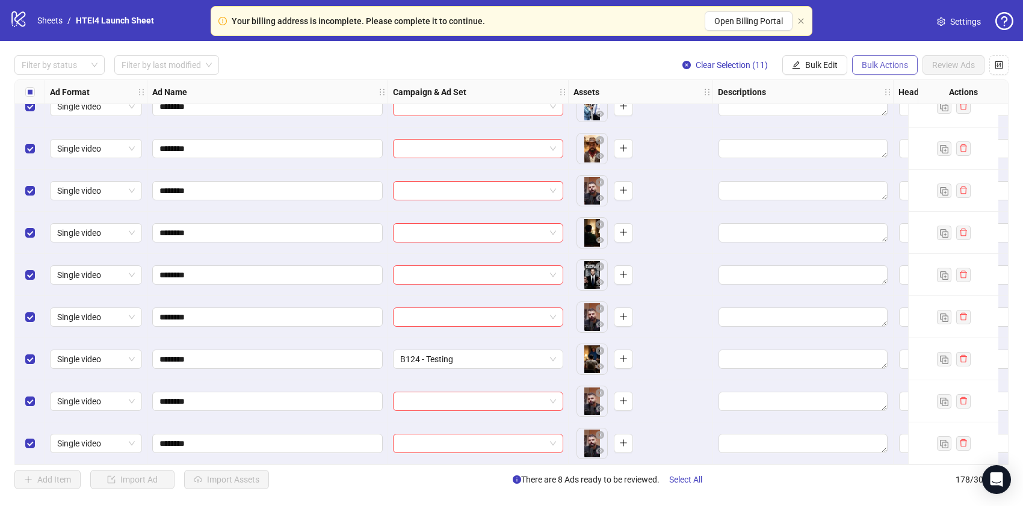
click at [873, 67] on span "Bulk Actions" at bounding box center [884, 65] width 46 height 10
click at [835, 56] on button "Bulk Edit" at bounding box center [814, 64] width 65 height 19
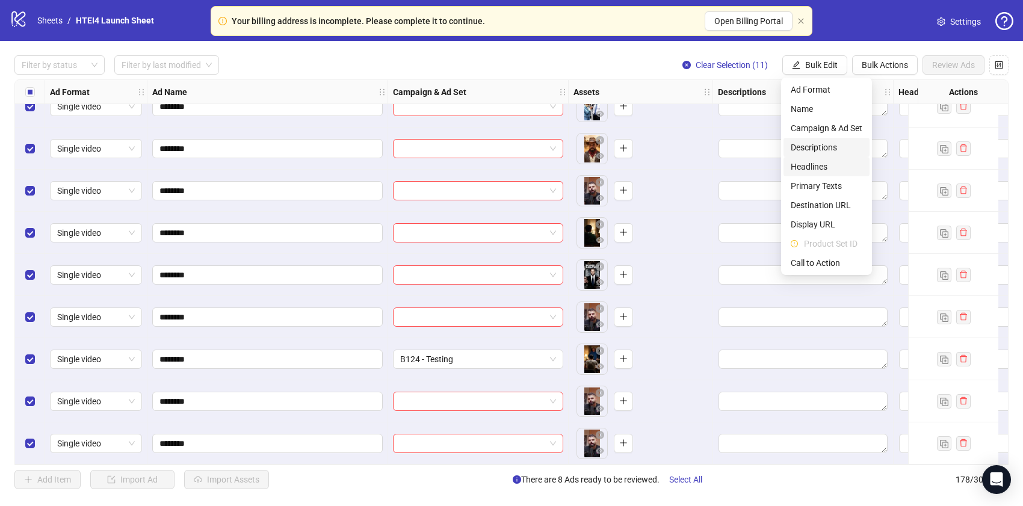
click at [837, 161] on span "Headlines" at bounding box center [826, 166] width 72 height 13
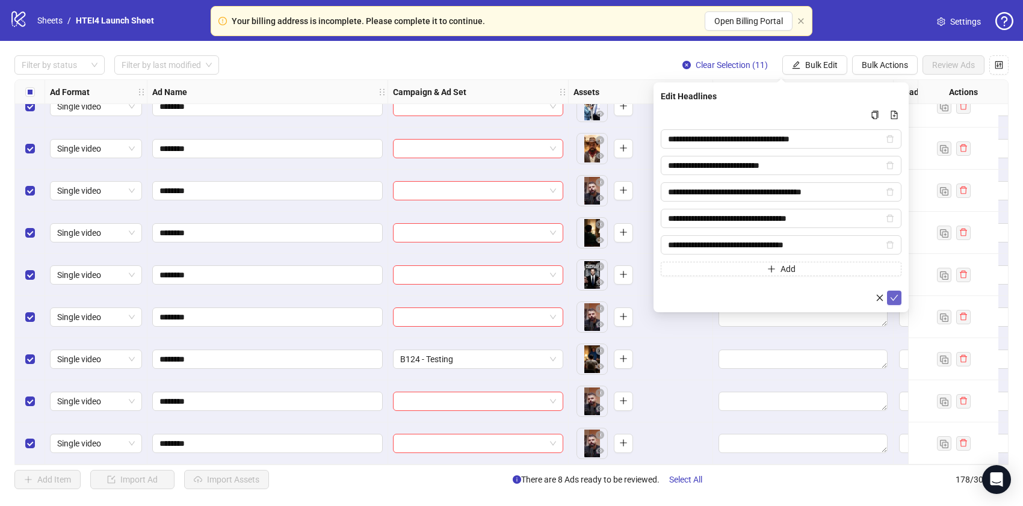
click at [899, 297] on button "submit" at bounding box center [894, 298] width 14 height 14
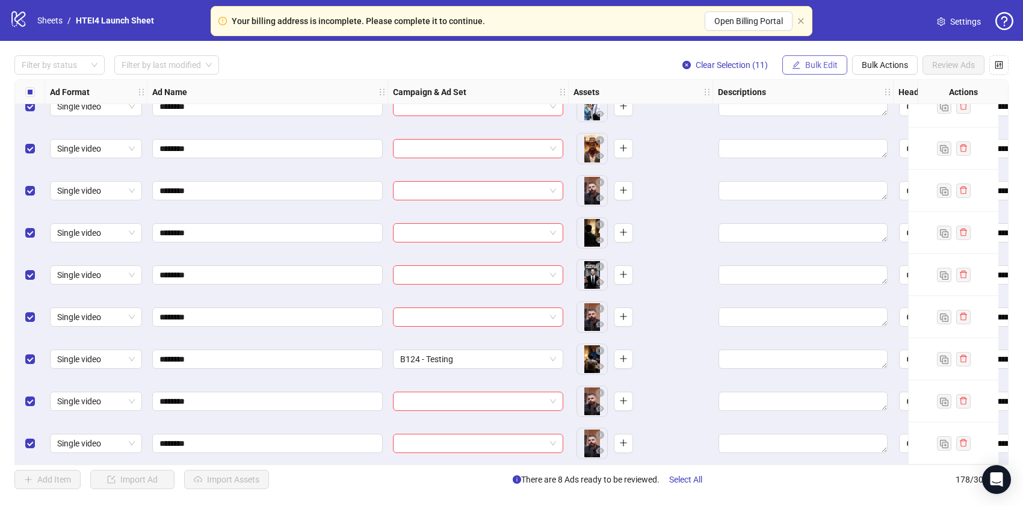
click at [812, 60] on span "Bulk Edit" at bounding box center [821, 65] width 32 height 10
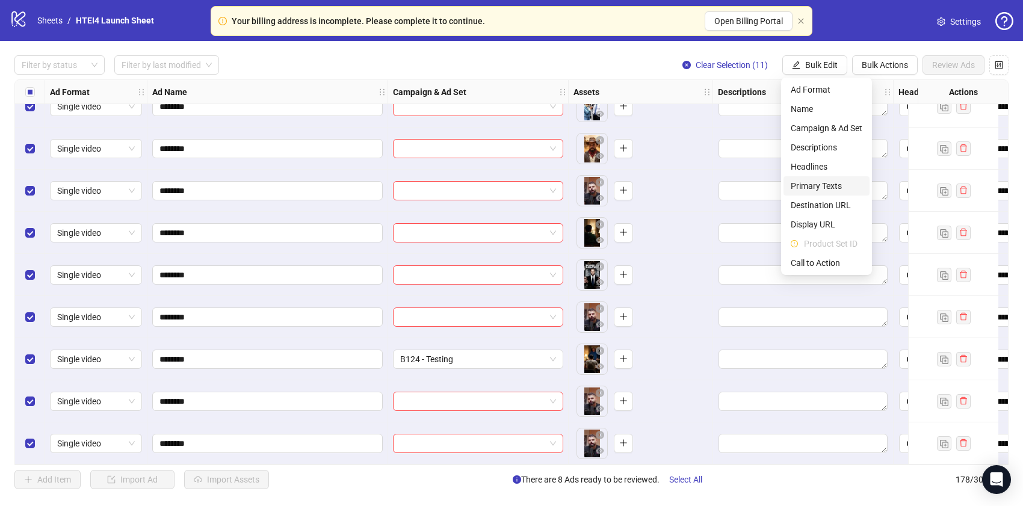
click at [814, 190] on span "Primary Texts" at bounding box center [826, 185] width 72 height 13
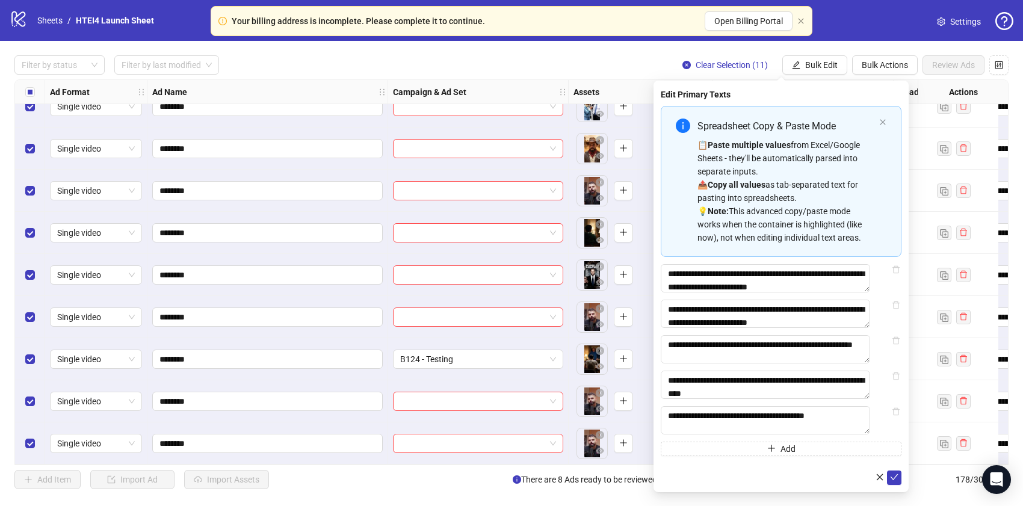
scroll to position [9, 0]
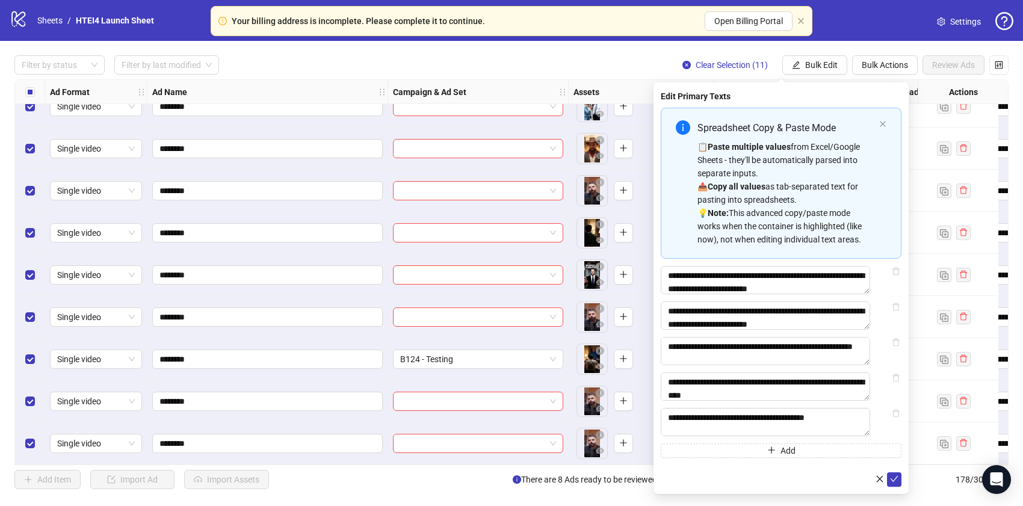
click at [901, 489] on div "Edit Primary Texts Spreadsheet Copy & Paste Mode 📋 Paste multiple values from E…" at bounding box center [780, 287] width 255 height 411
click at [899, 487] on button "submit" at bounding box center [894, 479] width 14 height 14
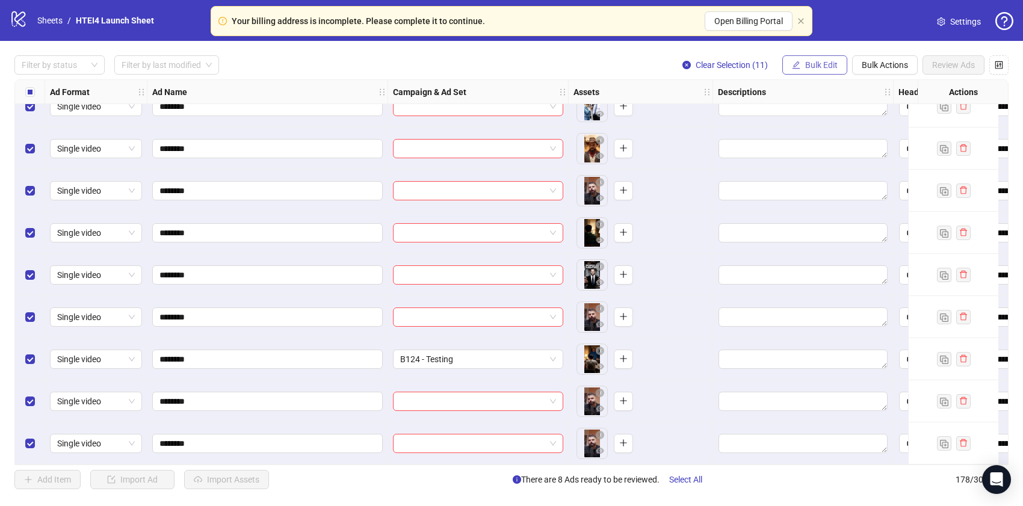
scroll to position [0, 0]
click at [820, 63] on span "Bulk Edit" at bounding box center [821, 65] width 32 height 10
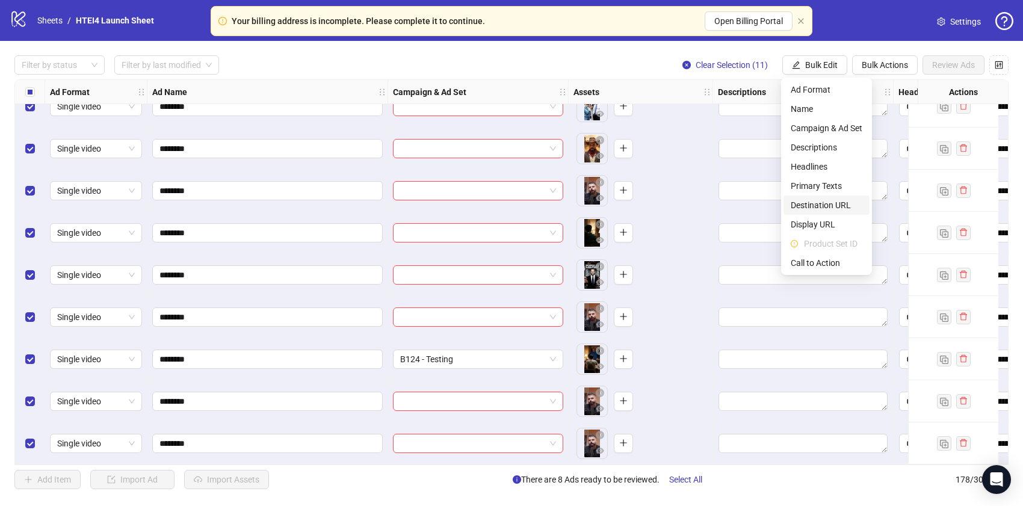
click at [823, 209] on span "Destination URL" at bounding box center [826, 204] width 72 height 13
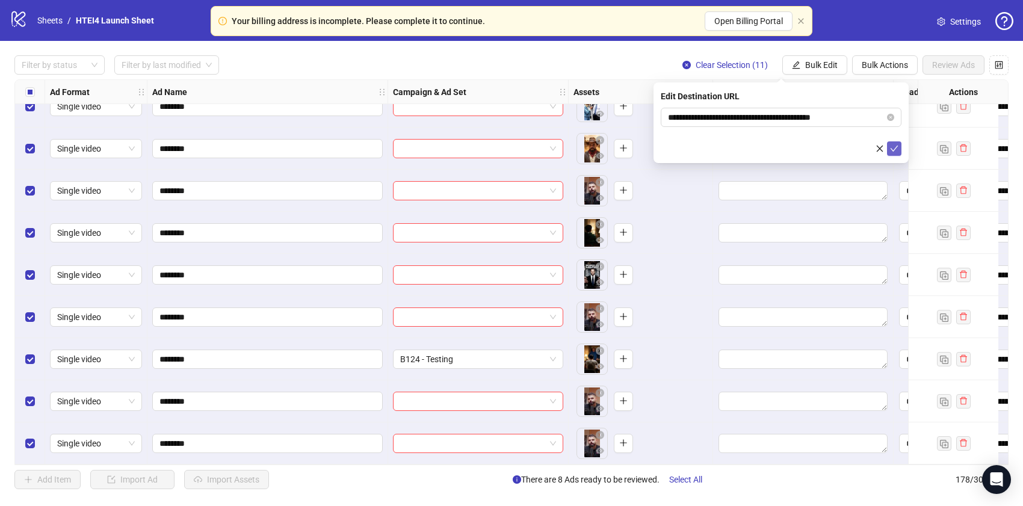
click at [893, 150] on icon "check" at bounding box center [894, 148] width 8 height 8
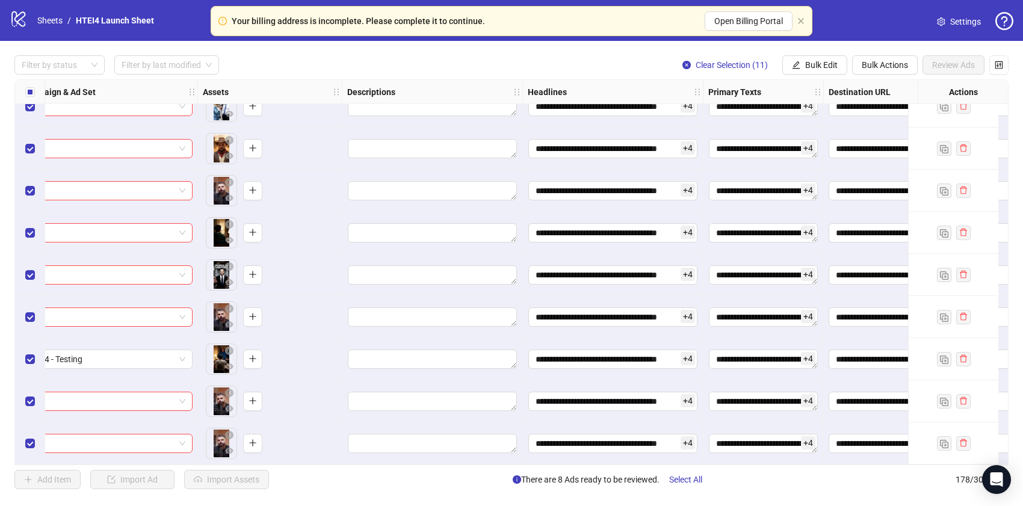
scroll to position [7139, 588]
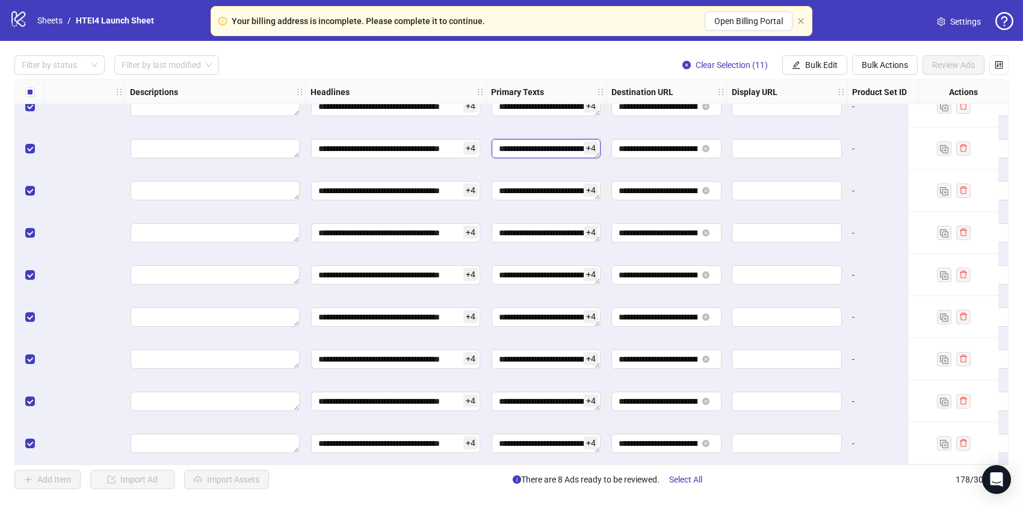
click at [538, 148] on textarea "Edit values" at bounding box center [545, 148] width 109 height 19
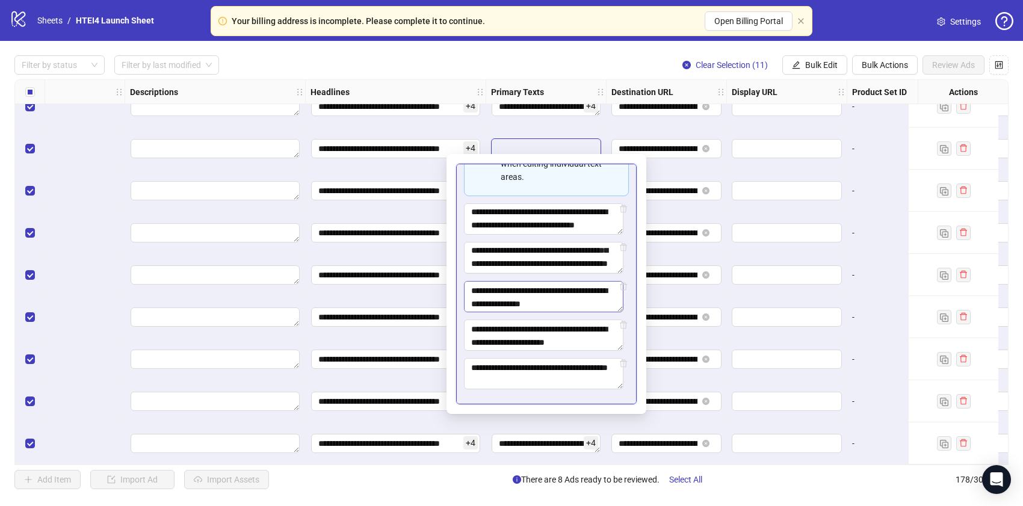
scroll to position [397, 0]
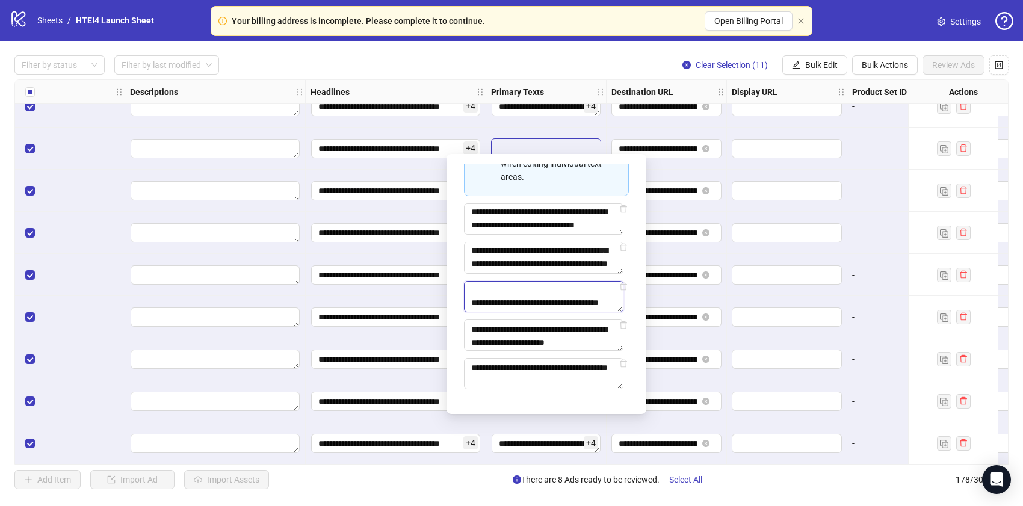
click at [550, 291] on textarea "**********" at bounding box center [543, 296] width 159 height 31
paste textarea "*****"
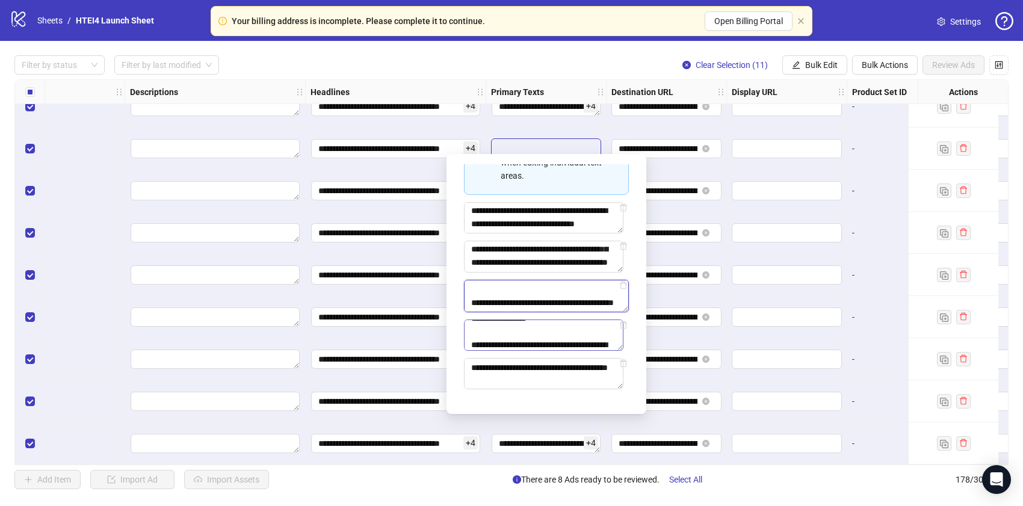
scroll to position [384, 0]
type textarea "**********"
click at [536, 330] on textarea "**********" at bounding box center [543, 334] width 159 height 31
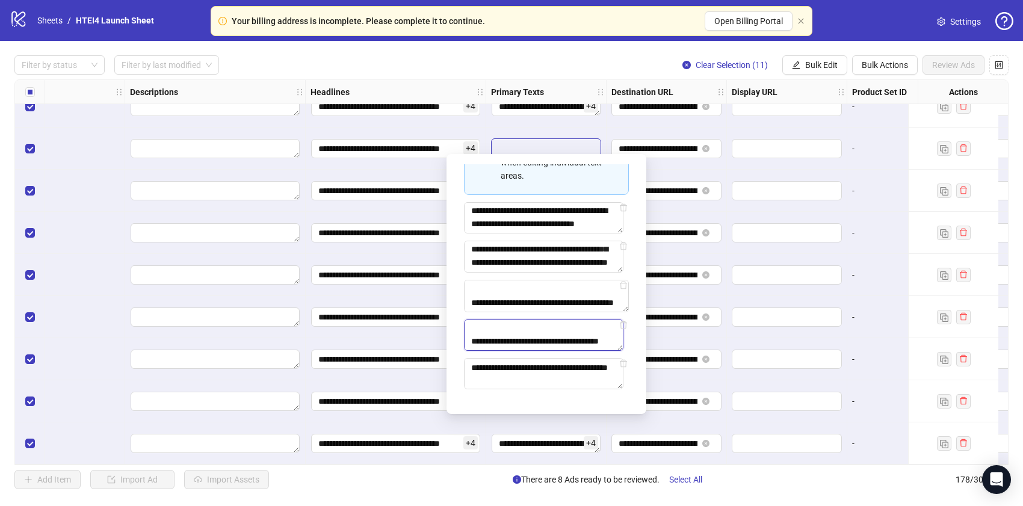
paste textarea "*****"
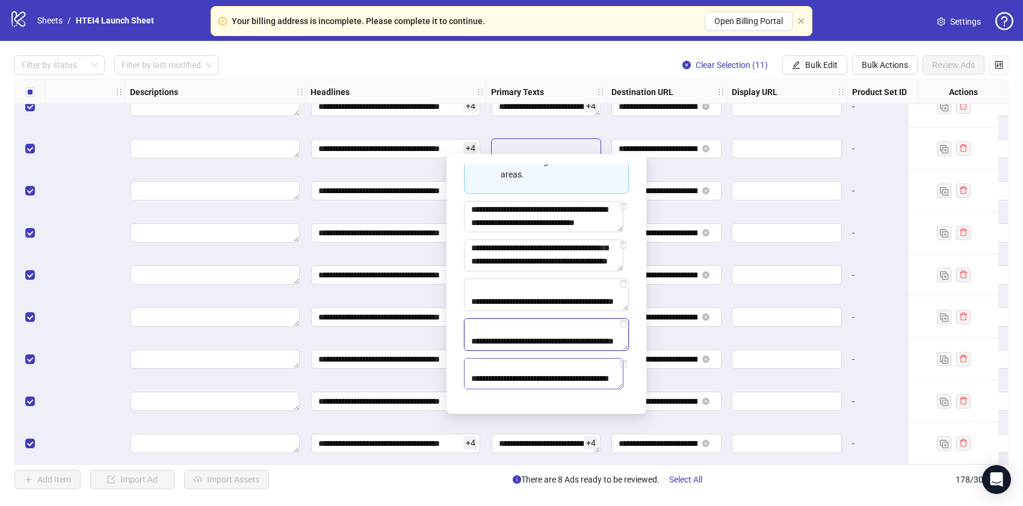
scroll to position [397, 0]
type textarea "**********"
click at [532, 373] on textarea "**********" at bounding box center [543, 373] width 159 height 31
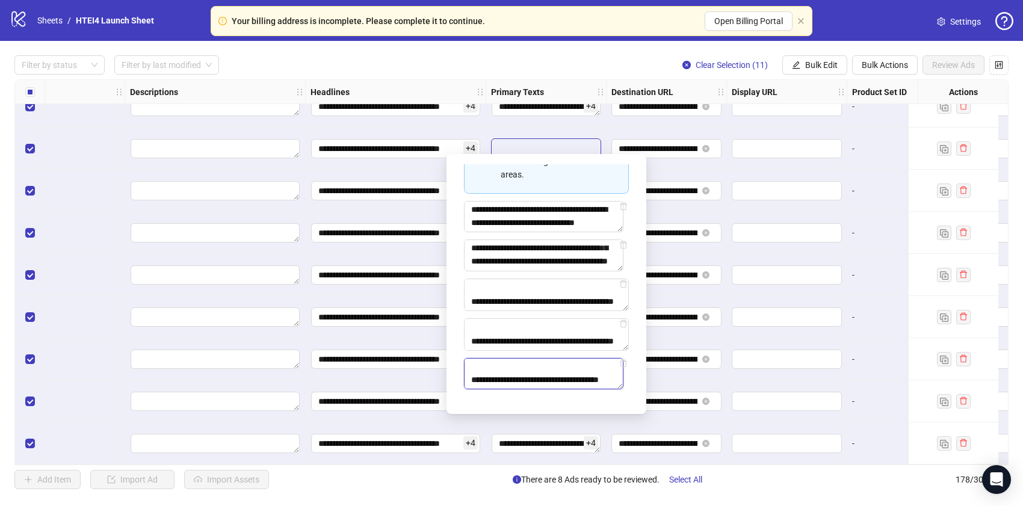
paste textarea "*****"
type textarea "**********"
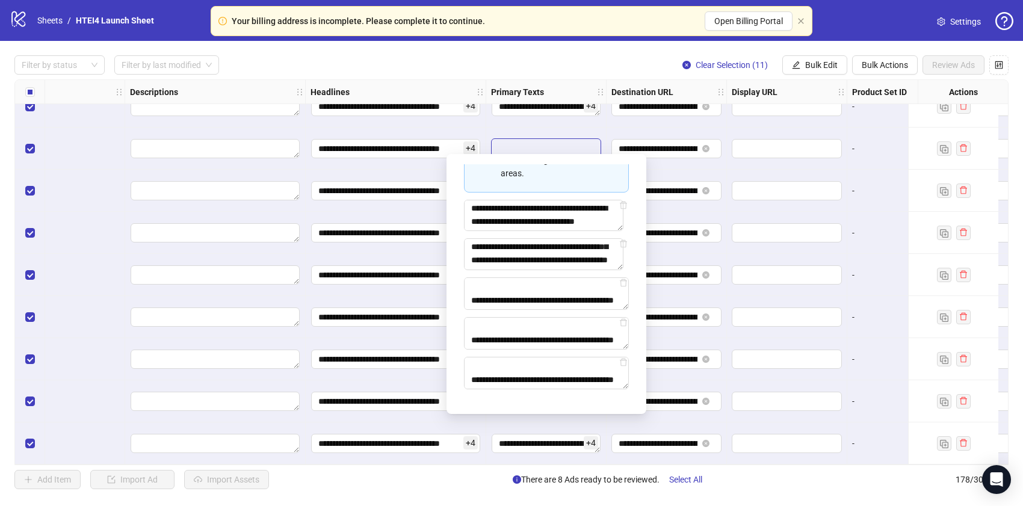
click at [797, 323] on div at bounding box center [787, 317] width 120 height 42
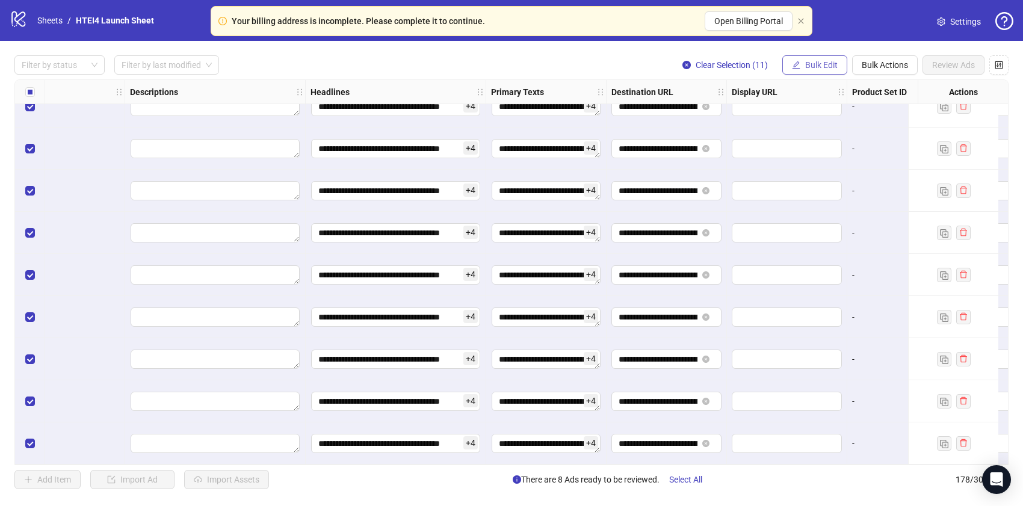
click at [834, 69] on span "Bulk Edit" at bounding box center [821, 65] width 32 height 10
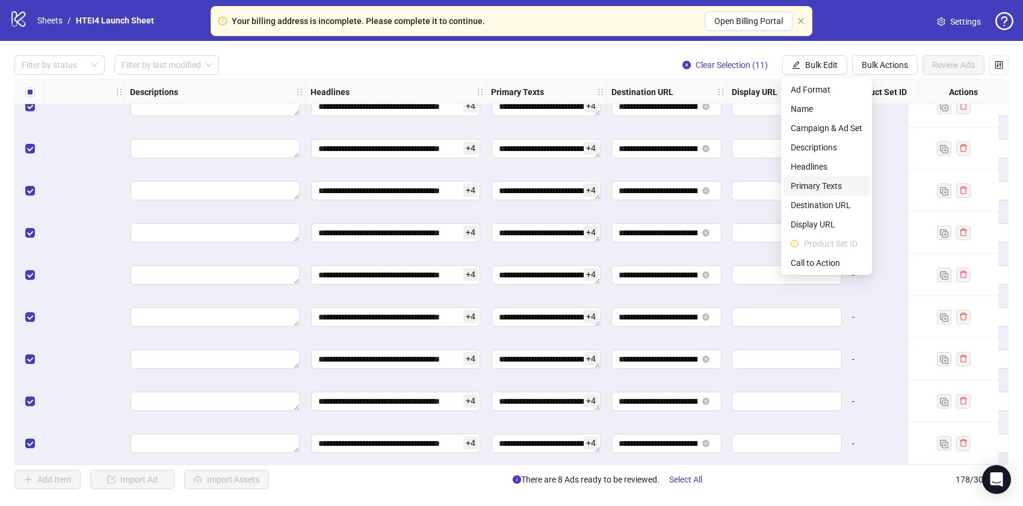
click at [823, 183] on span "Primary Texts" at bounding box center [826, 185] width 72 height 13
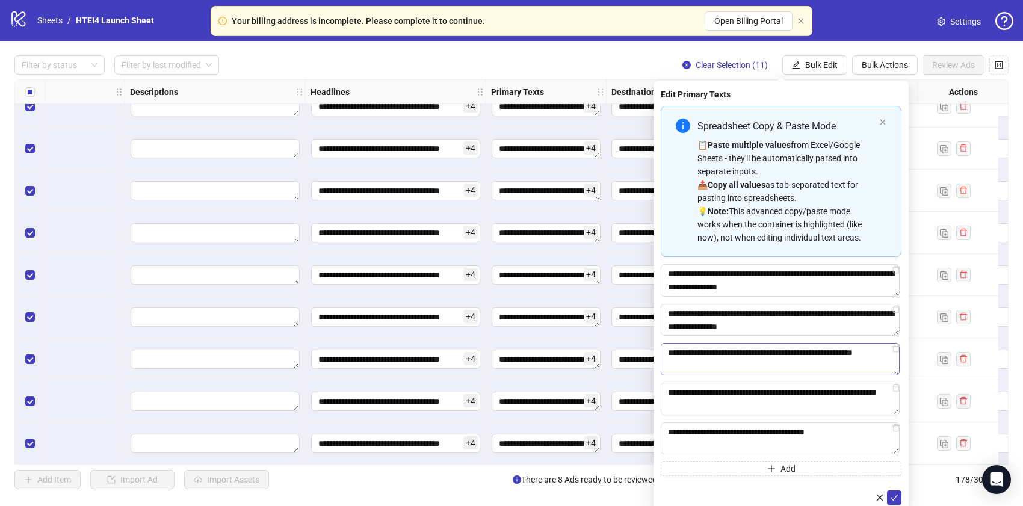
scroll to position [304, 0]
click at [772, 365] on textarea "**********" at bounding box center [779, 359] width 239 height 32
paste textarea "*****"
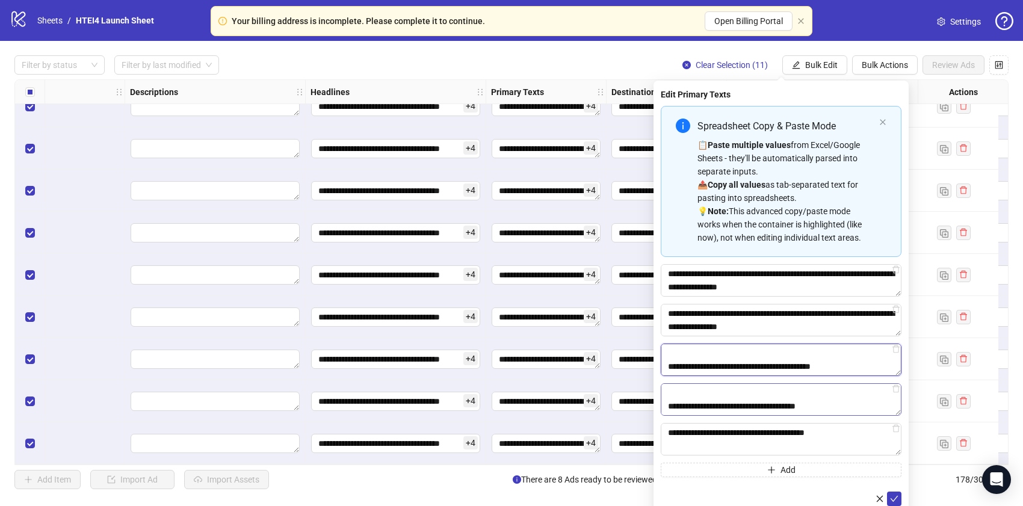
type textarea "**********"
click at [774, 399] on textarea "**********" at bounding box center [780, 399] width 241 height 32
click at [774, 401] on textarea "**********" at bounding box center [780, 399] width 241 height 32
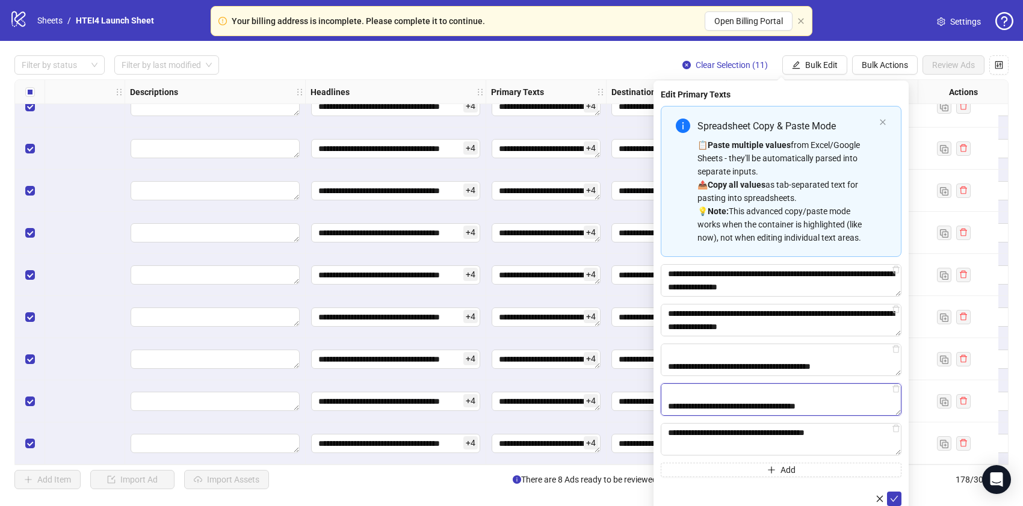
paste textarea "**********"
click at [774, 401] on textarea "**********" at bounding box center [780, 399] width 241 height 32
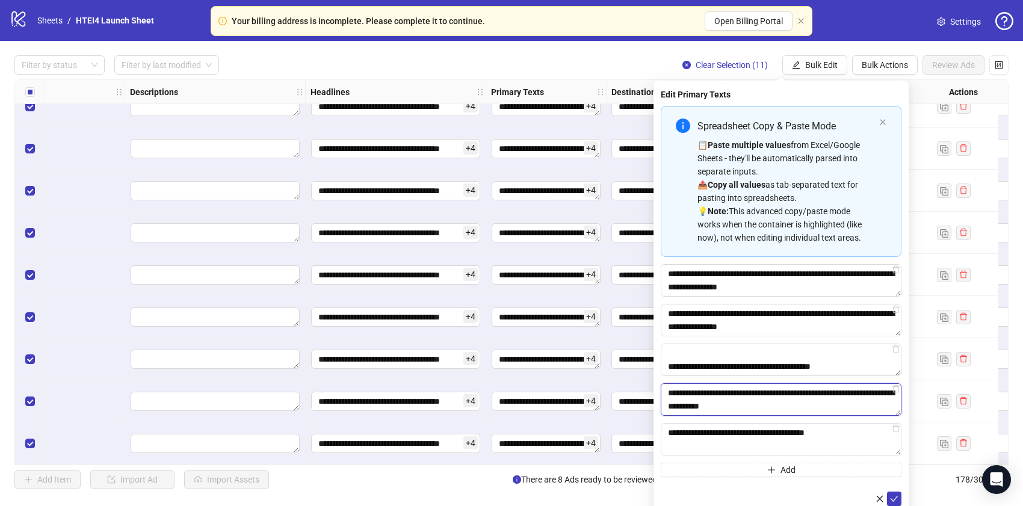
paste textarea "Multi-text input container - paste or copy values"
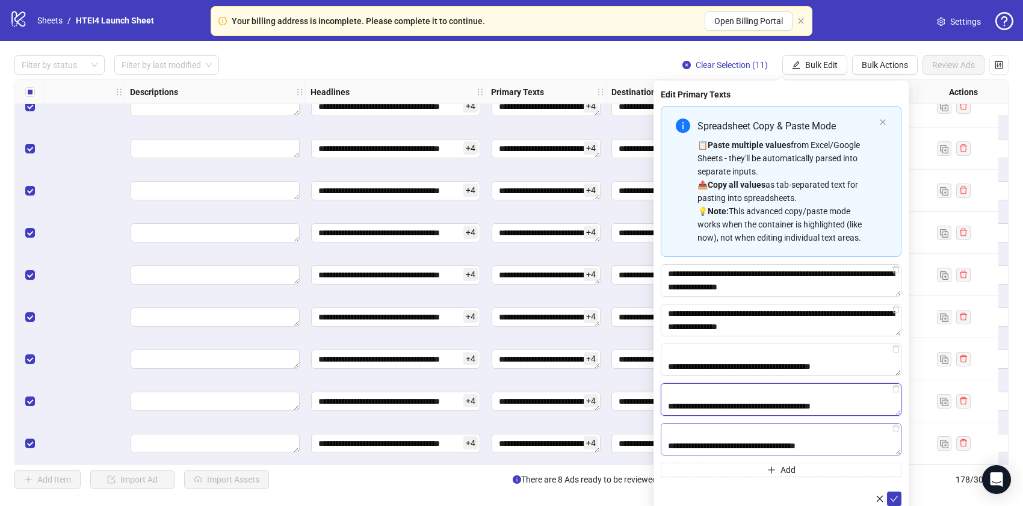
type textarea "**********"
click at [763, 444] on textarea "**********" at bounding box center [780, 439] width 241 height 32
paste textarea "*****"
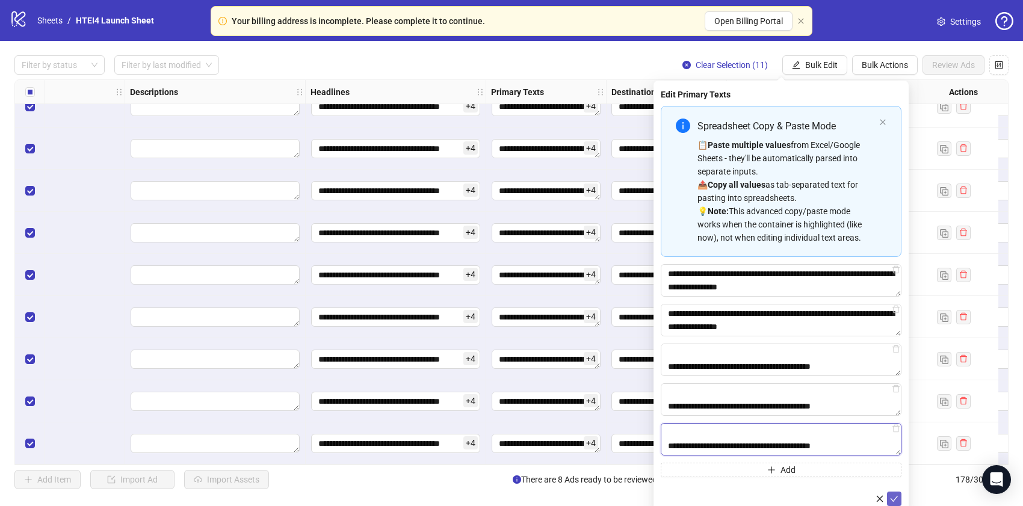
type textarea "**********"
click at [894, 497] on icon "check" at bounding box center [894, 498] width 8 height 8
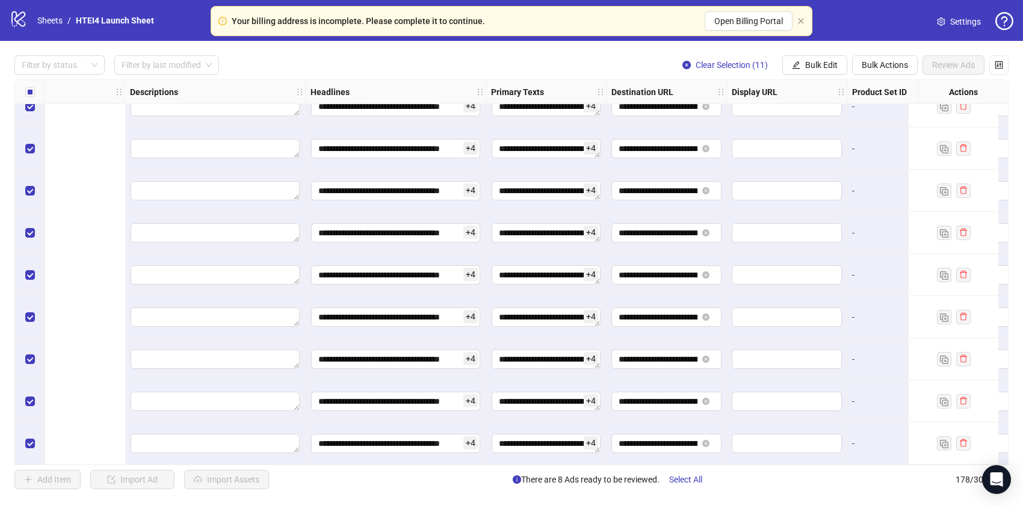
scroll to position [7139, 984]
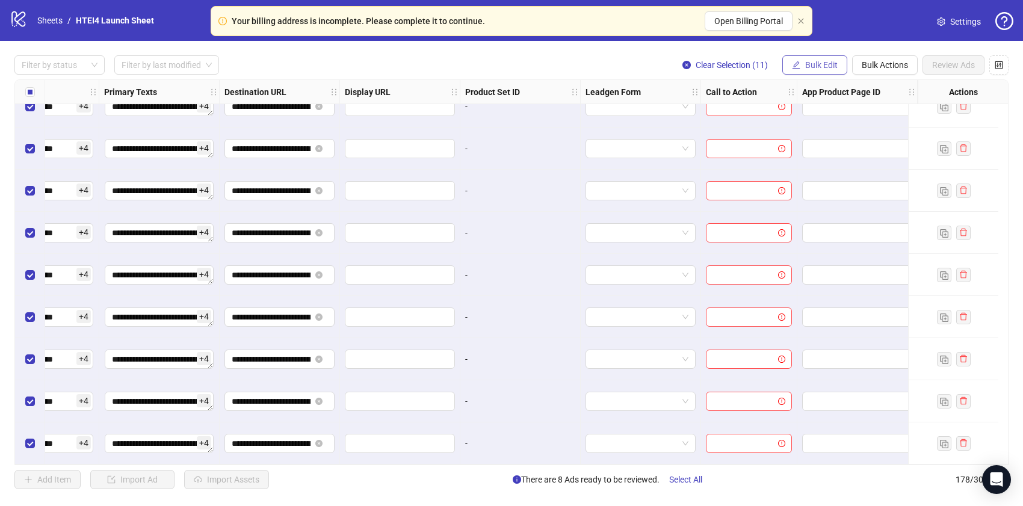
click at [836, 64] on span "Bulk Edit" at bounding box center [821, 65] width 32 height 10
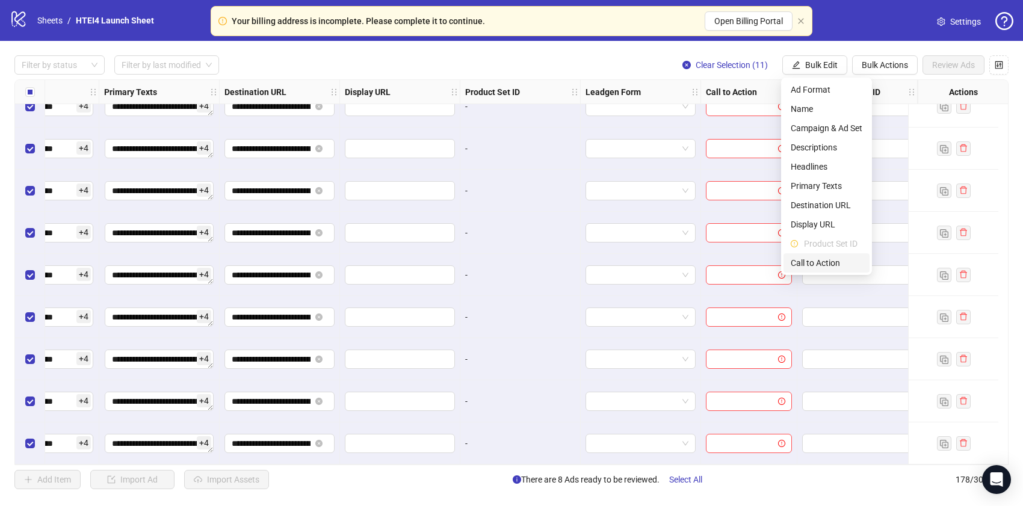
click at [834, 264] on span "Call to Action" at bounding box center [826, 262] width 72 height 13
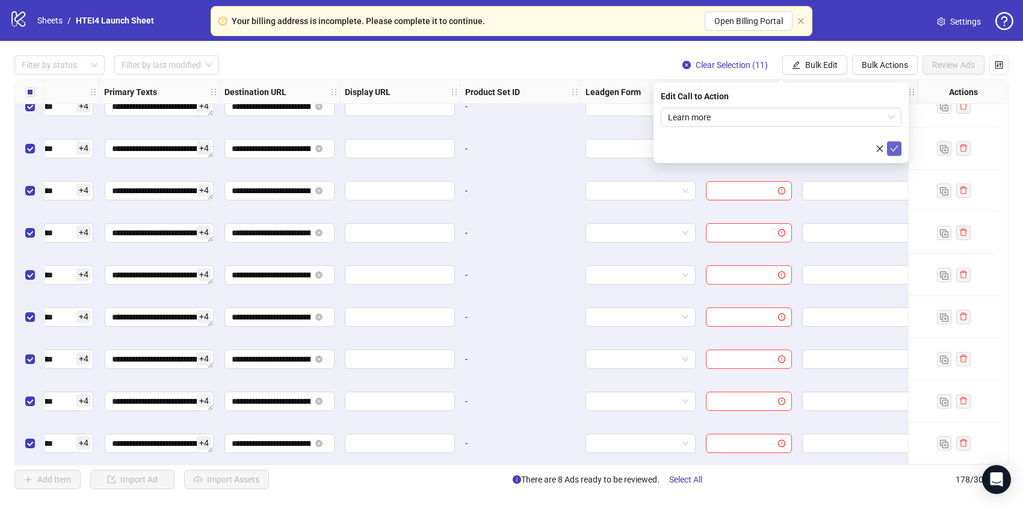
click at [897, 150] on icon "check" at bounding box center [894, 148] width 8 height 8
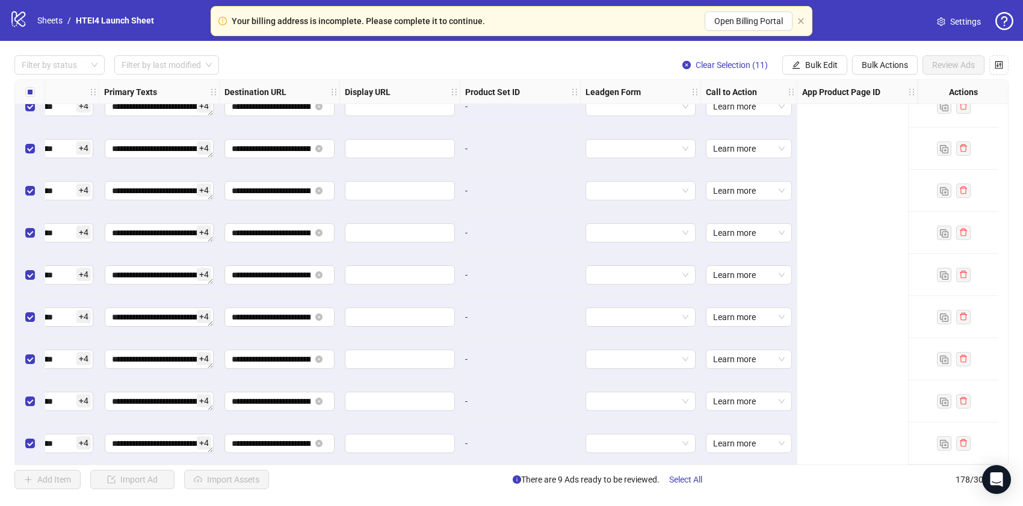
scroll to position [7139, 0]
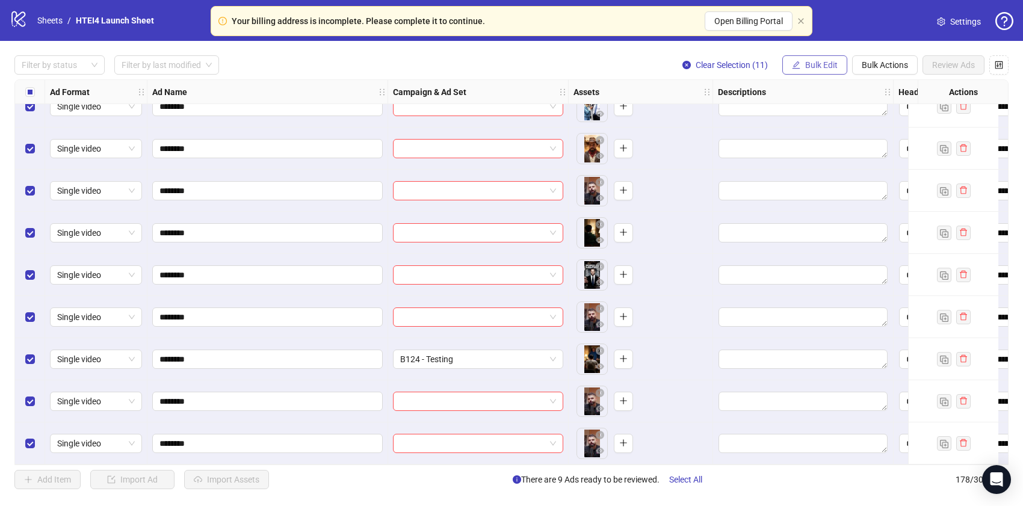
click at [813, 55] on button "Bulk Edit" at bounding box center [814, 64] width 65 height 19
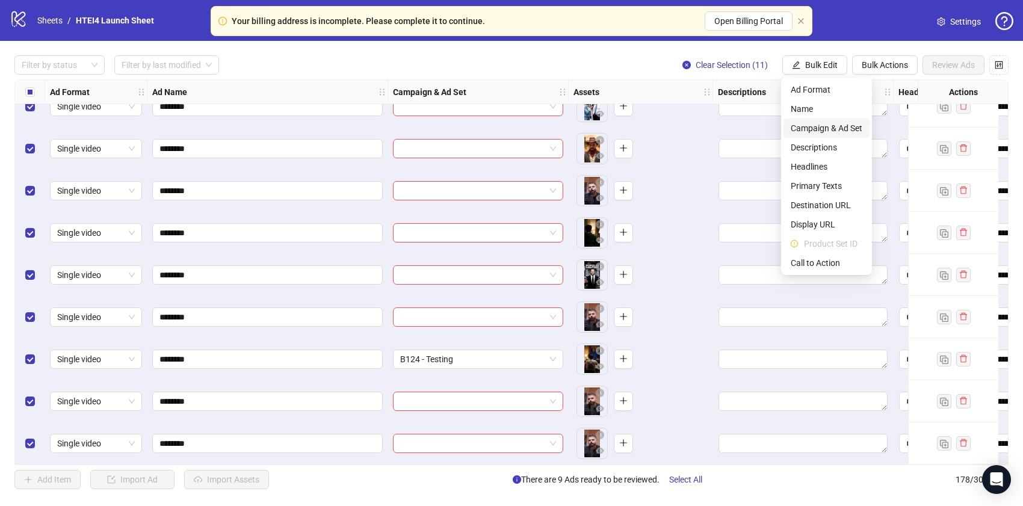
click at [826, 123] on span "Campaign & Ad Set" at bounding box center [826, 127] width 72 height 13
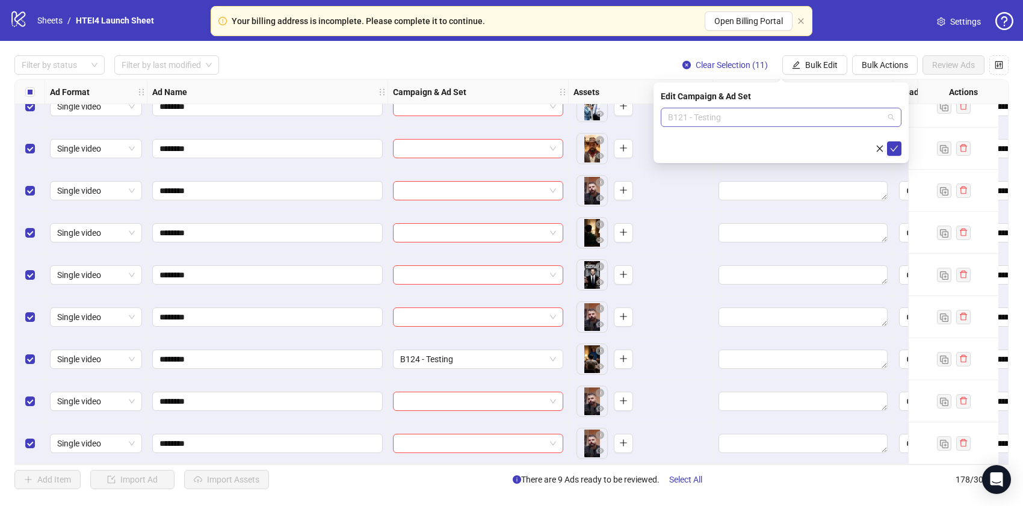
click at [760, 114] on span "B121 - Testing" at bounding box center [781, 117] width 226 height 18
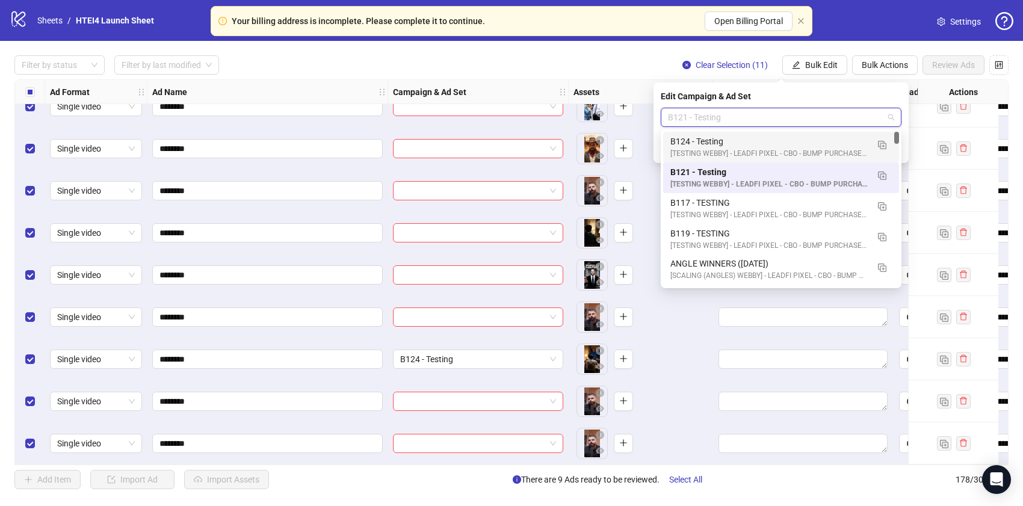
click at [727, 135] on div "B124 - Testing" at bounding box center [768, 141] width 197 height 13
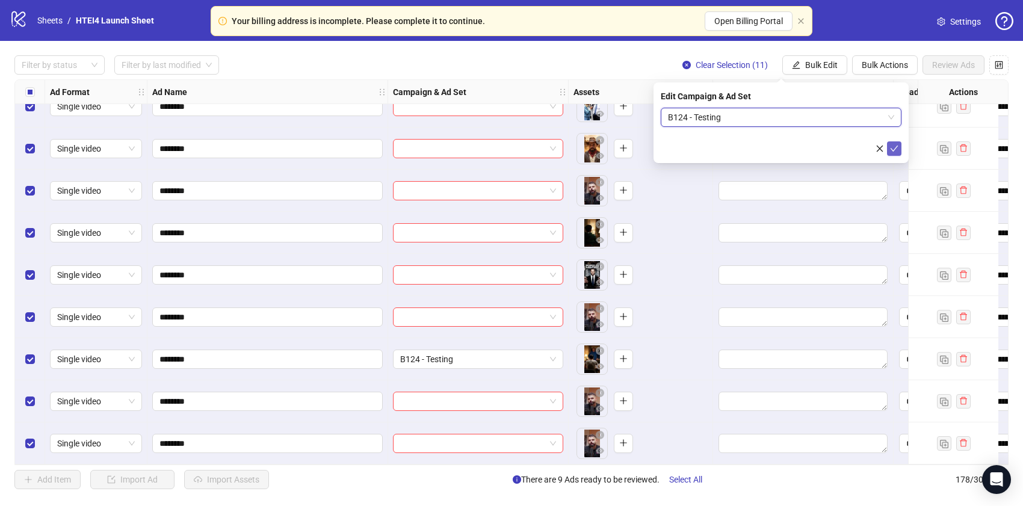
click at [891, 147] on icon "check" at bounding box center [894, 148] width 8 height 8
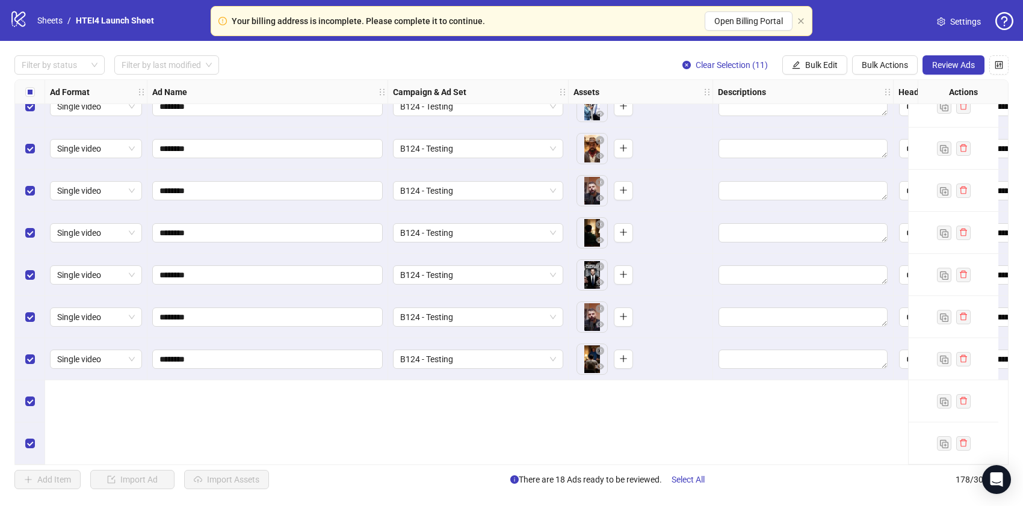
scroll to position [6965, 0]
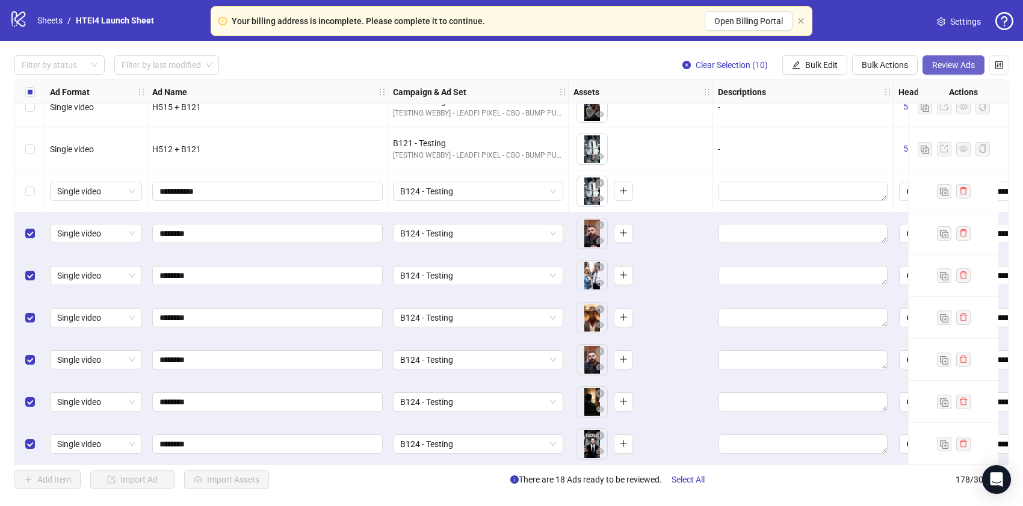
click at [951, 64] on span "Review Ads" at bounding box center [953, 65] width 43 height 10
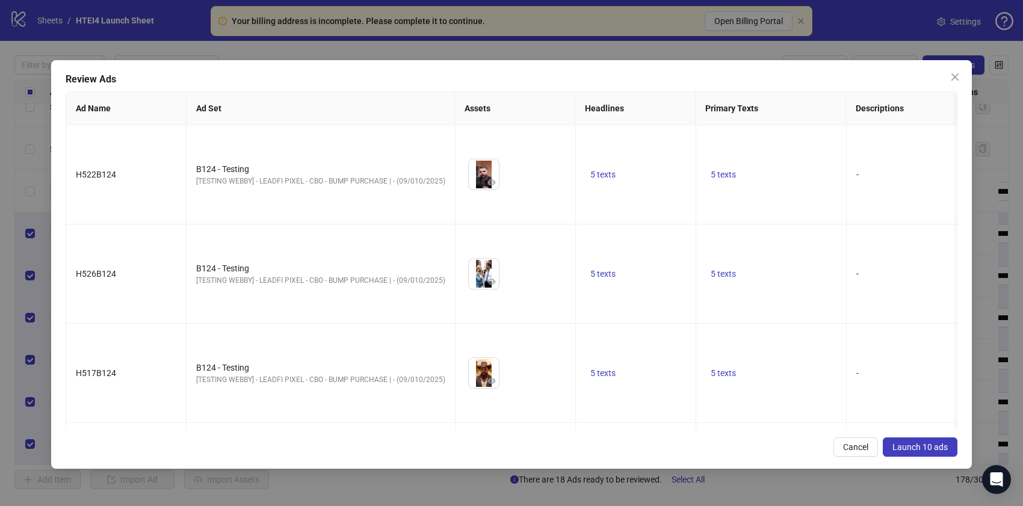
click at [908, 446] on span "Launch 10 ads" at bounding box center [919, 447] width 55 height 10
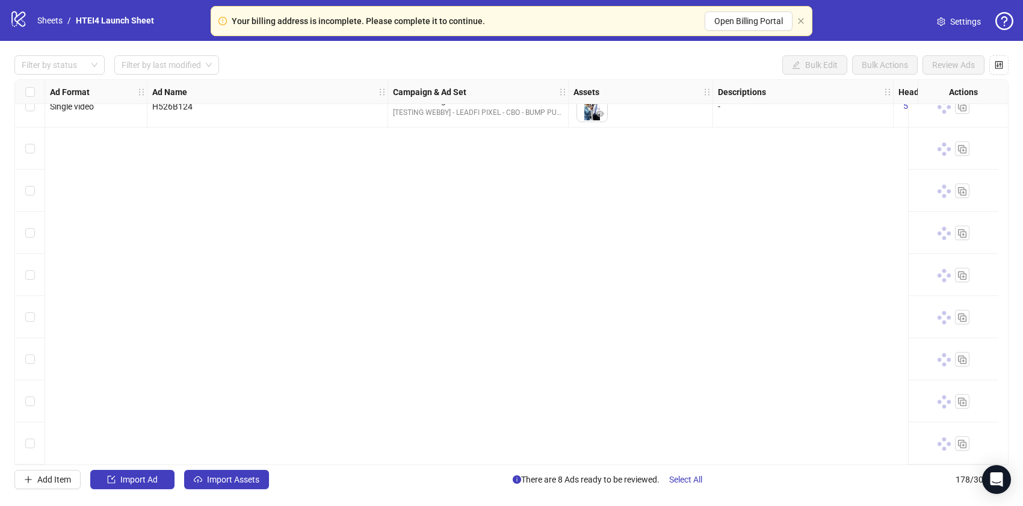
scroll to position [7139, 0]
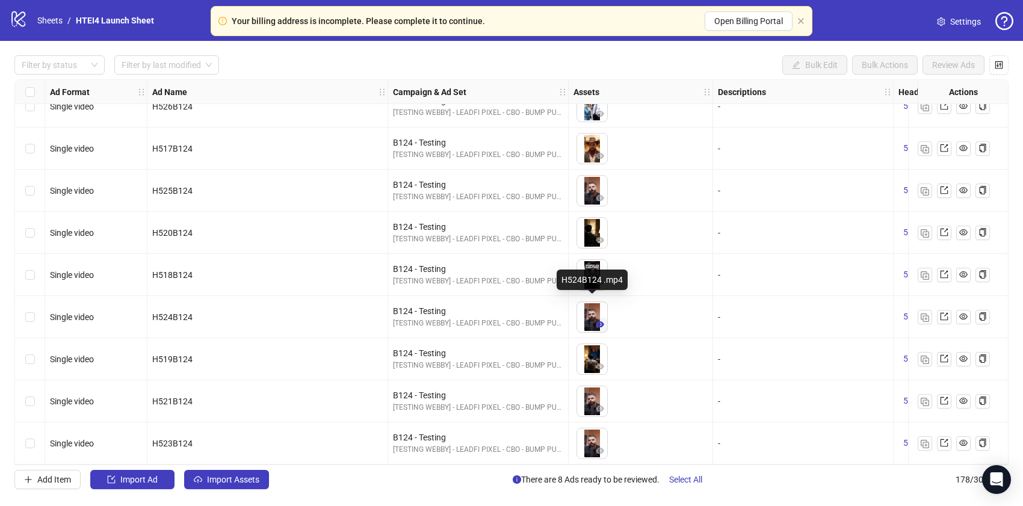
click at [601, 321] on icon "eye" at bounding box center [599, 324] width 8 height 6
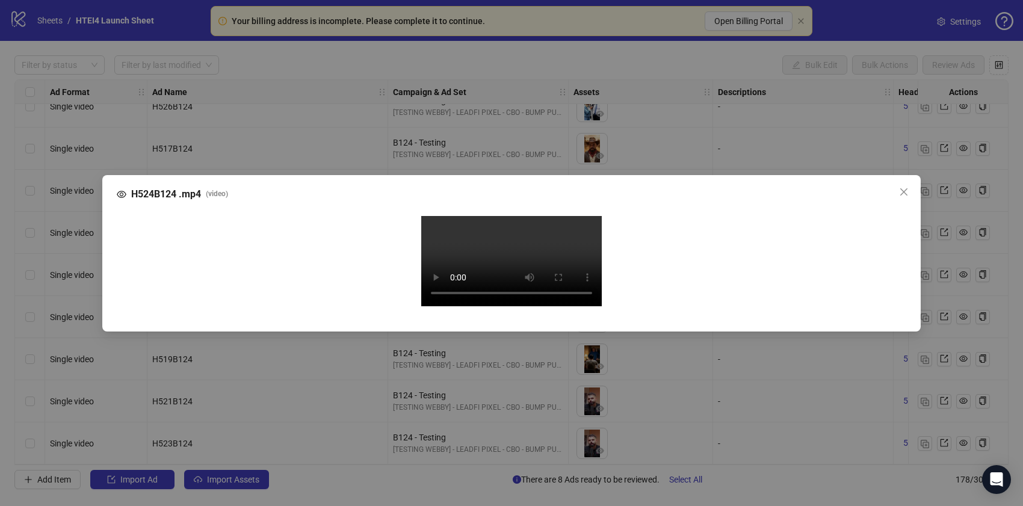
click at [94, 219] on div "H524B124 .mp4 ( video ) Your browser does not support the video tag." at bounding box center [511, 253] width 1023 height 506
